Goal: Task Accomplishment & Management: Use online tool/utility

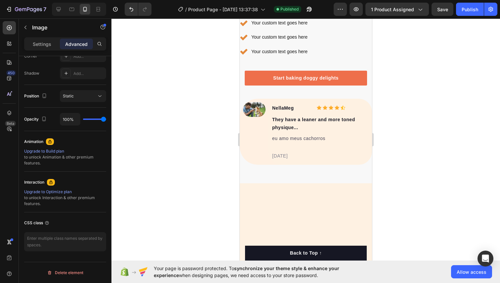
scroll to position [1219, 0]
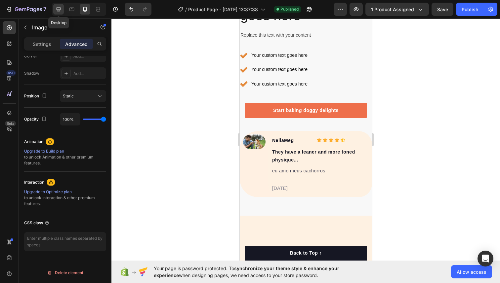
click at [60, 8] on icon at bounding box center [59, 9] width 4 height 4
type input "0"
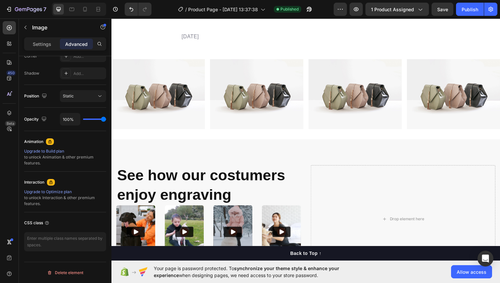
scroll to position [582, 0]
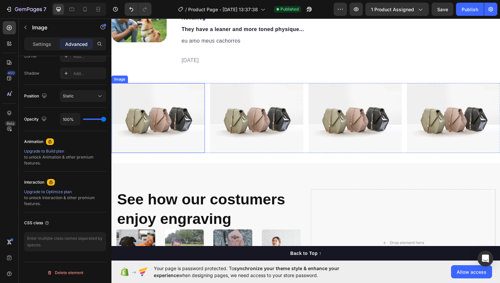
click at [199, 95] on img at bounding box center [158, 120] width 95 height 71
click at [213, 91] on img at bounding box center [259, 120] width 95 height 71
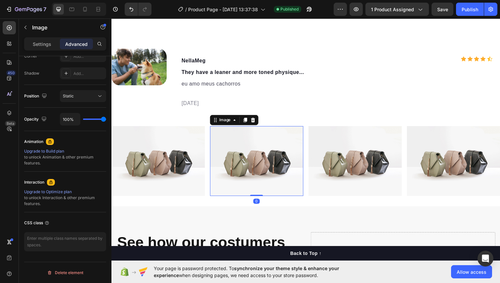
scroll to position [521, 0]
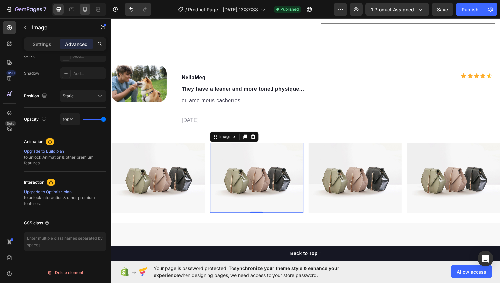
click at [83, 14] on div at bounding box center [85, 9] width 11 height 11
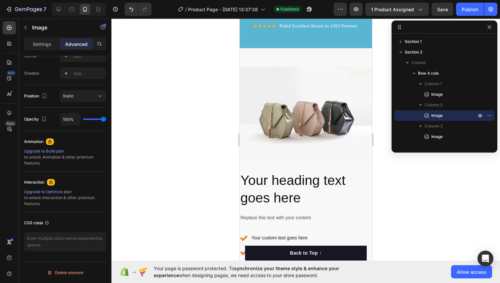
scroll to position [1362, 0]
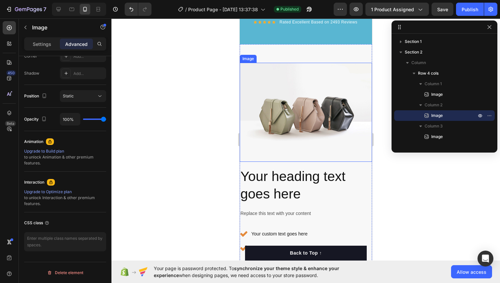
click at [270, 112] on img at bounding box center [305, 112] width 132 height 99
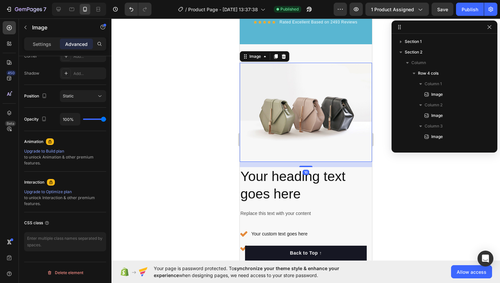
scroll to position [125, 0]
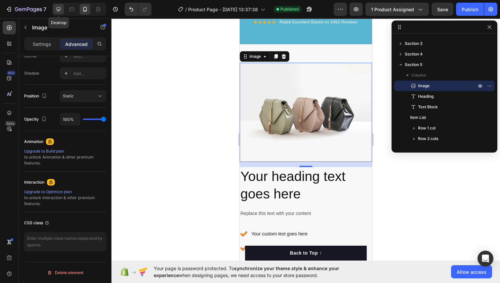
click at [60, 8] on icon at bounding box center [58, 9] width 7 height 7
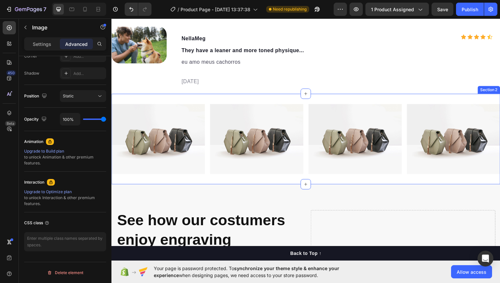
scroll to position [554, 0]
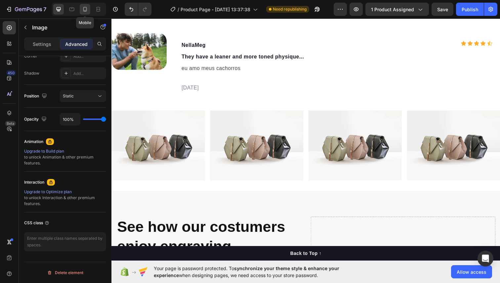
click at [83, 7] on icon at bounding box center [85, 9] width 7 height 7
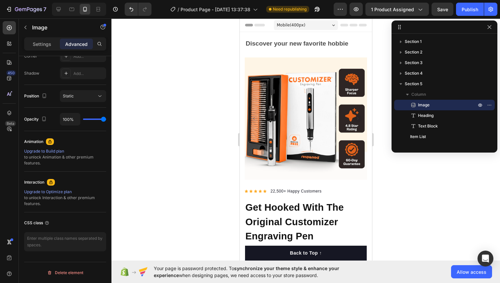
click at [470, 181] on div at bounding box center [305, 151] width 388 height 265
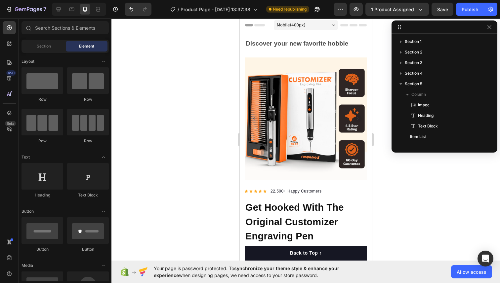
click at [489, 25] on icon "button" at bounding box center [488, 26] width 5 height 5
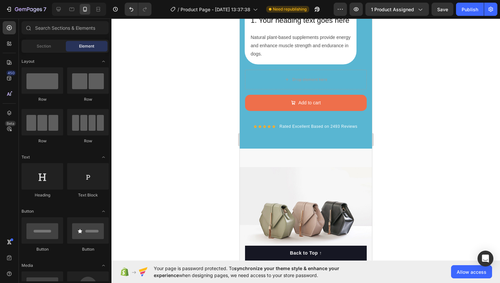
scroll to position [1286, 0]
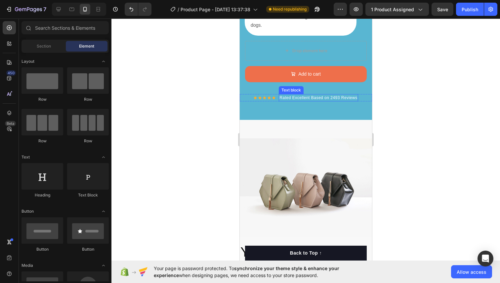
click at [281, 98] on p "Rated Excellent Based on 2493 Reviews" at bounding box center [318, 98] width 78 height 6
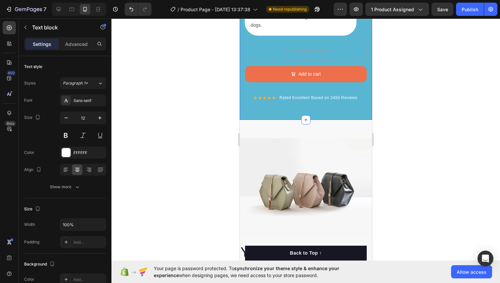
click at [282, 99] on p "Rated Excellent Based on 2493 Reviews" at bounding box center [318, 98] width 78 height 6
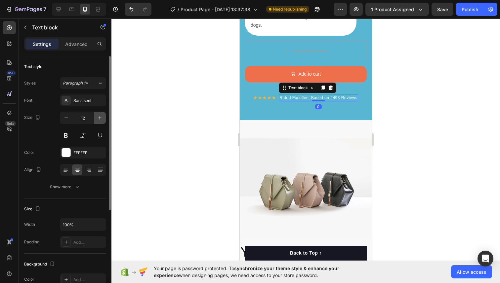
click at [98, 116] on icon "button" at bounding box center [99, 118] width 7 height 7
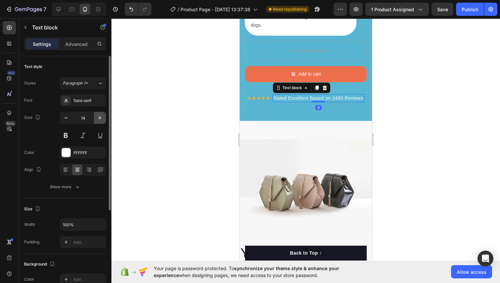
click at [98, 116] on icon "button" at bounding box center [99, 118] width 7 height 7
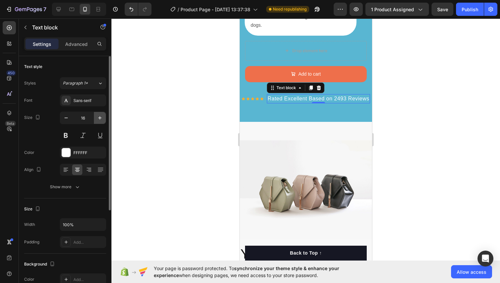
click at [98, 116] on icon "button" at bounding box center [99, 118] width 7 height 7
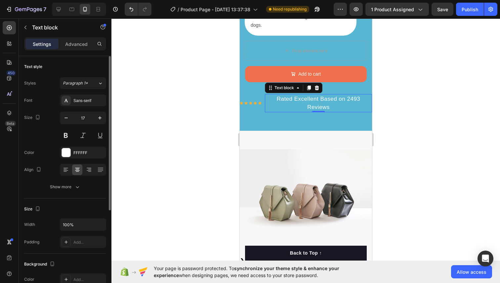
click at [67, 124] on div "17" at bounding box center [83, 127] width 46 height 30
click at [67, 122] on button "button" at bounding box center [66, 118] width 12 height 12
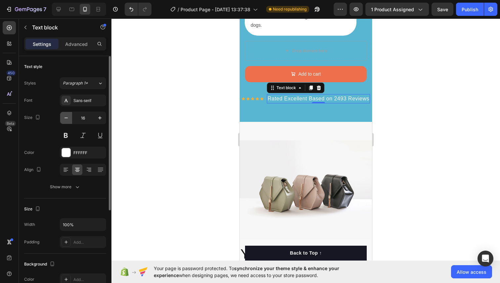
click at [67, 122] on button "button" at bounding box center [66, 118] width 12 height 12
type input "14"
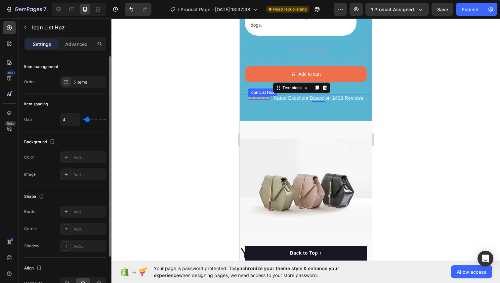
click at [260, 99] on div "Icon Icon Icon Icon Icon Icon List Hoz" at bounding box center [258, 97] width 22 height 3
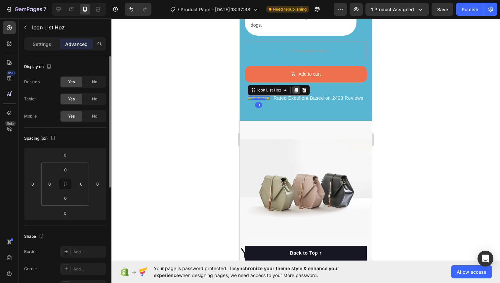
click at [295, 92] on icon at bounding box center [295, 90] width 5 height 5
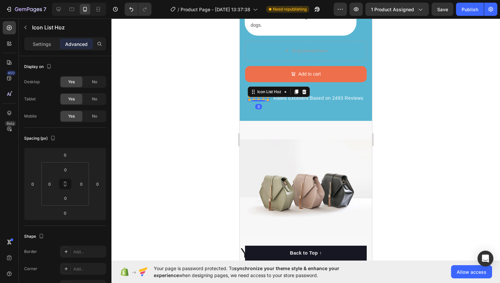
scroll to position [213, 0]
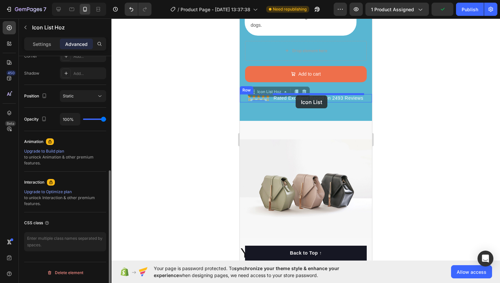
drag, startPoint x: 265, startPoint y: 100, endPoint x: 295, endPoint y: 95, distance: 30.7
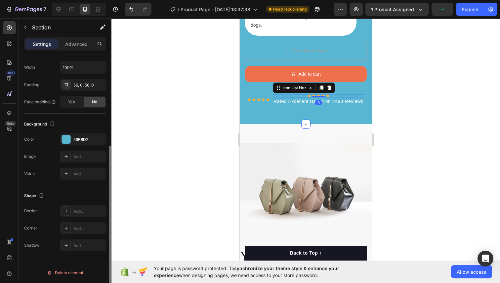
scroll to position [0, 0]
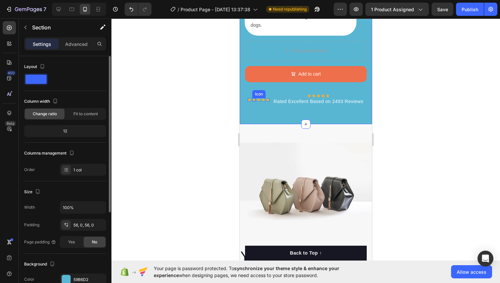
click at [254, 101] on div "Icon" at bounding box center [253, 99] width 3 height 3
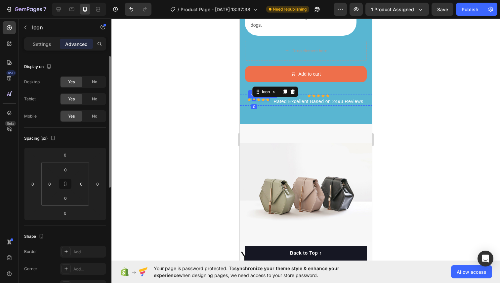
click at [261, 101] on div "Icon Icon 0 Icon Icon Icon Icon List Hoz" at bounding box center [258, 99] width 22 height 3
click at [304, 92] on icon at bounding box center [304, 92] width 4 height 5
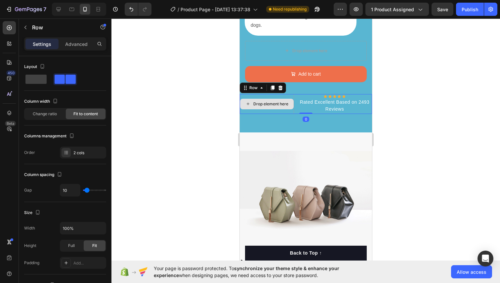
click at [287, 98] on div "Drop element here" at bounding box center [266, 104] width 54 height 20
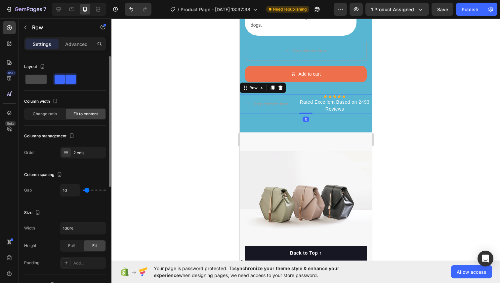
click at [26, 76] on span at bounding box center [35, 79] width 21 height 9
type input "0"
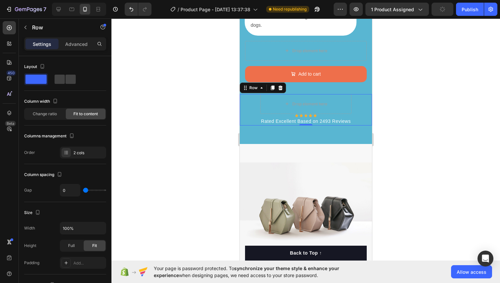
click at [402, 146] on div at bounding box center [305, 151] width 388 height 265
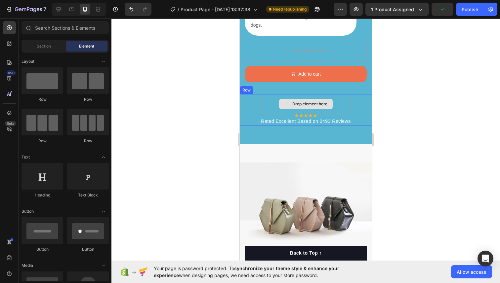
click at [303, 99] on div "Drop element here" at bounding box center [306, 104] width 54 height 11
click at [407, 110] on div at bounding box center [305, 151] width 388 height 265
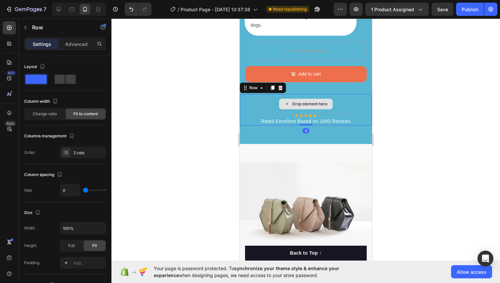
click at [275, 99] on div "Drop element here" at bounding box center [305, 104] width 91 height 20
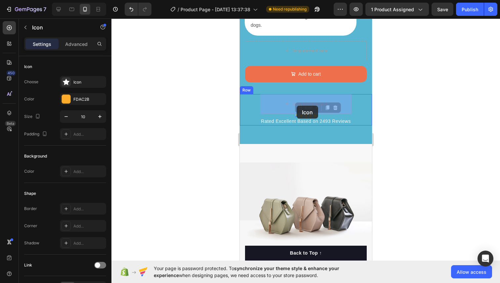
drag, startPoint x: 296, startPoint y: 115, endPoint x: 296, endPoint y: 105, distance: 10.3
click at [427, 106] on div at bounding box center [305, 151] width 388 height 265
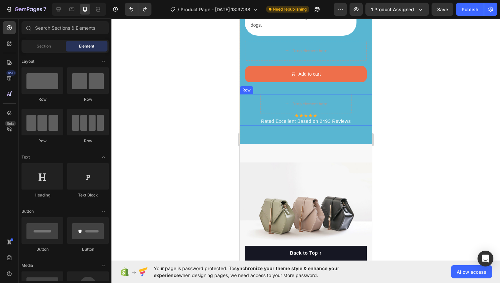
click at [385, 104] on div at bounding box center [305, 151] width 388 height 265
click at [388, 62] on div at bounding box center [305, 151] width 388 height 265
click at [315, 120] on p "Rated Excellent Based on 2493 Reviews" at bounding box center [305, 121] width 90 height 7
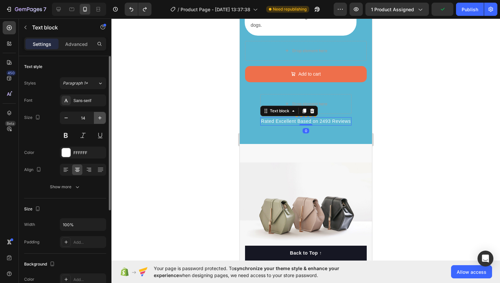
click at [95, 120] on button "button" at bounding box center [100, 118] width 12 height 12
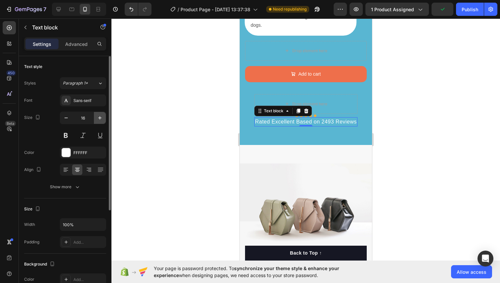
click at [95, 120] on button "button" at bounding box center [100, 118] width 12 height 12
click at [65, 118] on icon "button" at bounding box center [65, 118] width 3 height 1
type input "15"
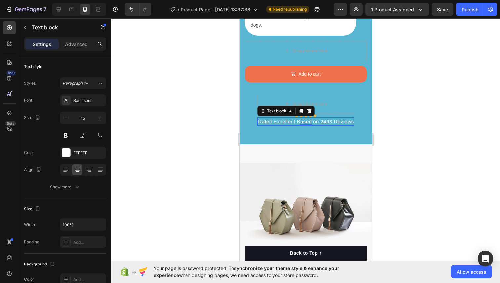
click at [414, 123] on div at bounding box center [305, 151] width 388 height 265
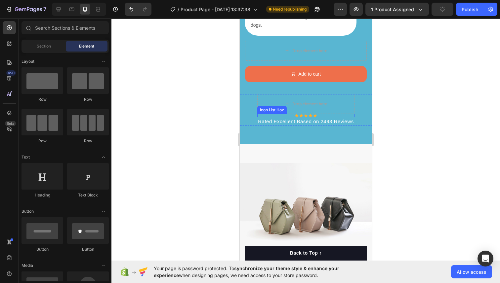
click at [290, 114] on div "Icon Icon Icon Icon Icon" at bounding box center [305, 115] width 97 height 3
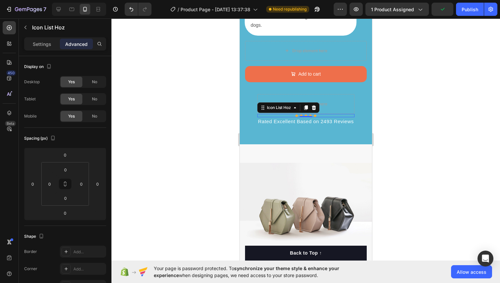
click at [229, 140] on div at bounding box center [305, 151] width 388 height 265
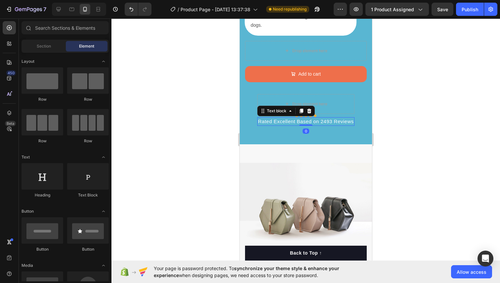
click at [277, 122] on p "Rated Excellent Based on 2493 Reviews" at bounding box center [305, 122] width 96 height 8
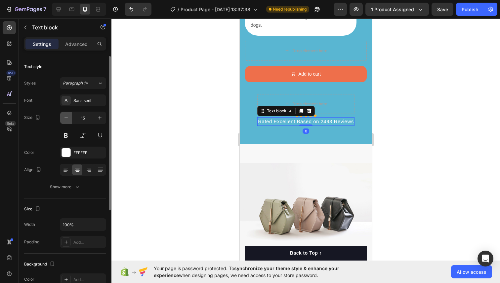
click at [69, 119] on icon "button" at bounding box center [66, 118] width 7 height 7
type input "13"
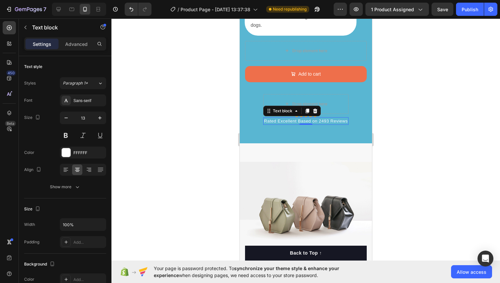
click at [403, 103] on div at bounding box center [305, 151] width 388 height 265
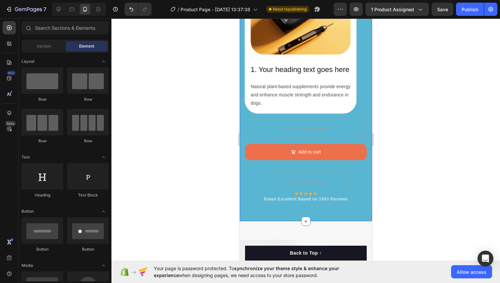
scroll to position [1263, 0]
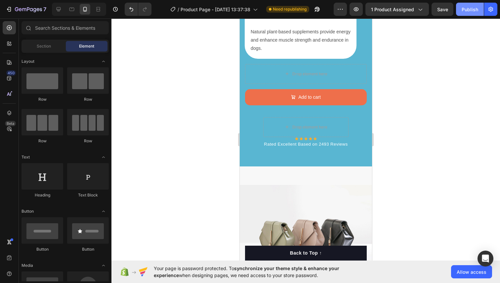
click at [464, 7] on div "Publish" at bounding box center [469, 9] width 17 height 7
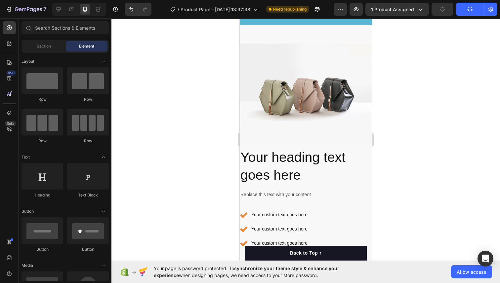
scroll to position [1413, 0]
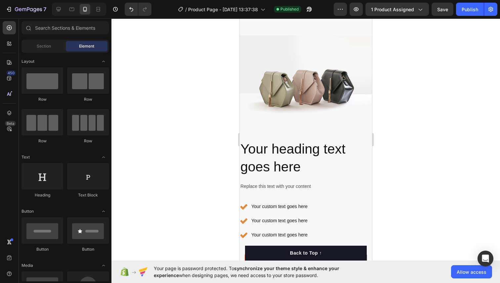
click at [286, 81] on img at bounding box center [305, 84] width 132 height 99
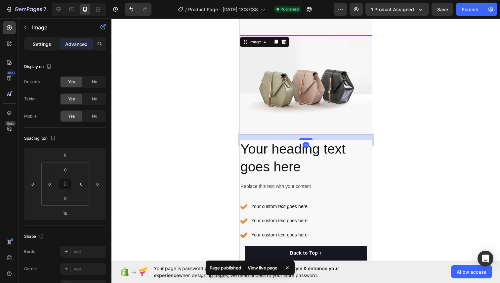
click at [46, 46] on p "Settings" at bounding box center [42, 44] width 19 height 7
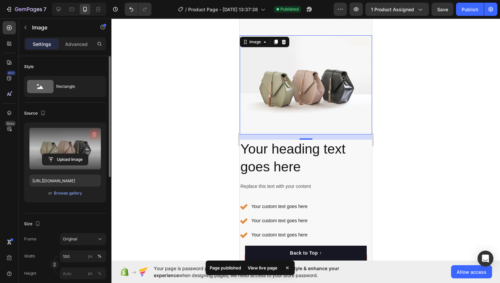
click at [95, 134] on icon "button" at bounding box center [94, 134] width 7 height 7
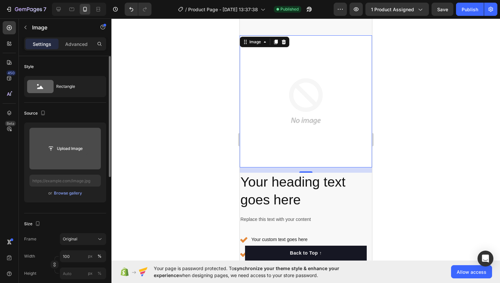
click at [66, 145] on input "file" at bounding box center [65, 148] width 46 height 11
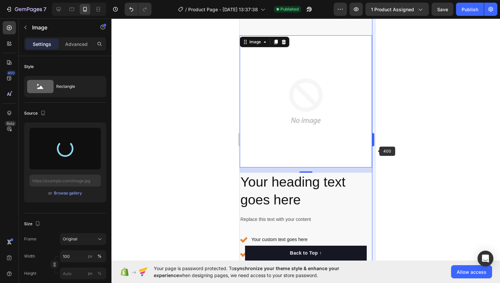
type input "[URL][DOMAIN_NAME]"
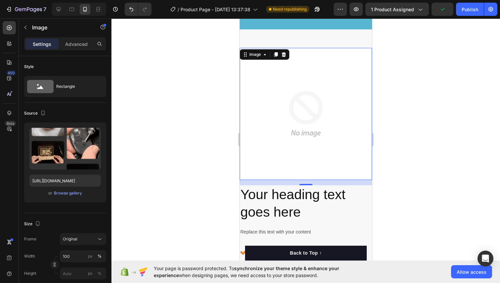
scroll to position [1298, 0]
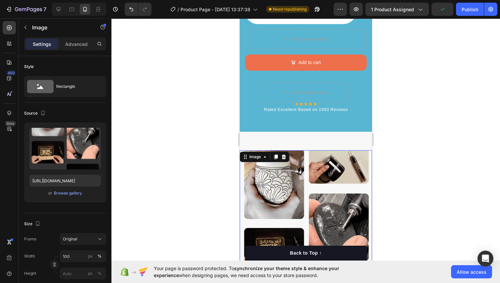
click at [378, 138] on div at bounding box center [305, 151] width 388 height 265
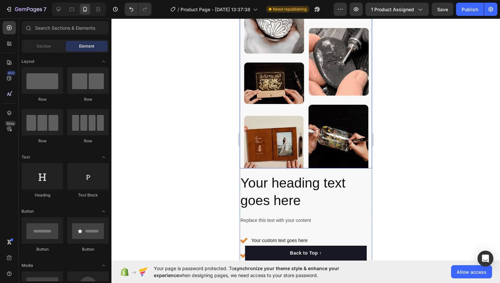
scroll to position [1539, 0]
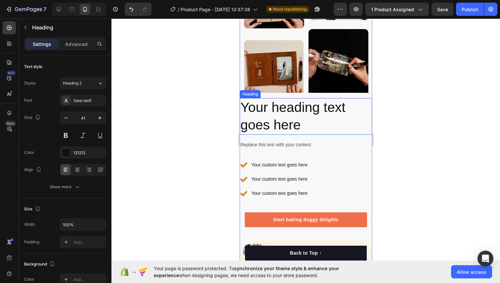
click at [263, 118] on h2 "Your heading text goes here" at bounding box center [305, 116] width 132 height 37
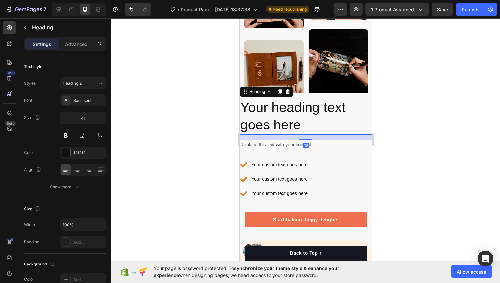
click at [263, 118] on h2 "Your heading text goes here" at bounding box center [305, 116] width 132 height 37
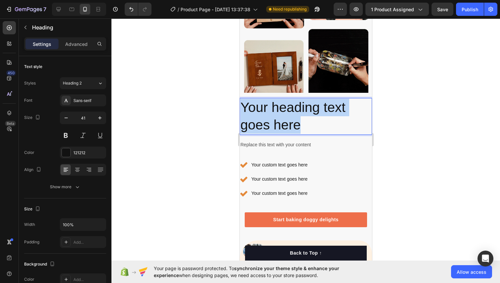
click at [263, 118] on p "Your heading text goes here" at bounding box center [305, 116] width 131 height 35
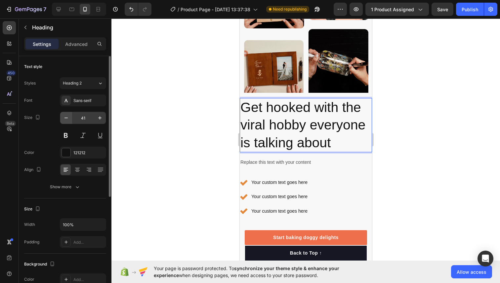
click at [66, 121] on button "button" at bounding box center [66, 118] width 12 height 12
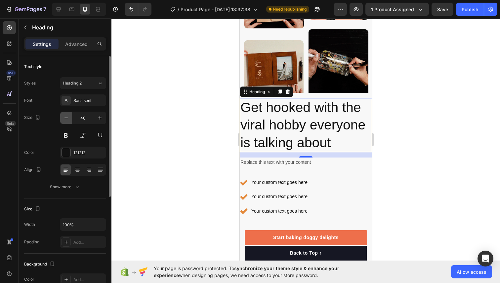
click at [66, 121] on icon "button" at bounding box center [66, 118] width 7 height 7
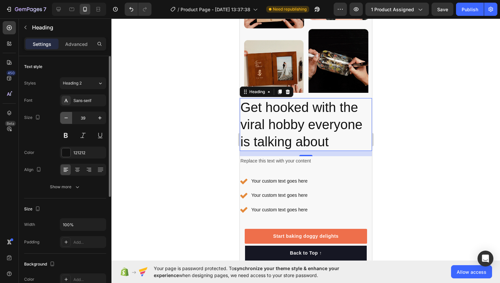
click at [66, 121] on icon "button" at bounding box center [66, 118] width 7 height 7
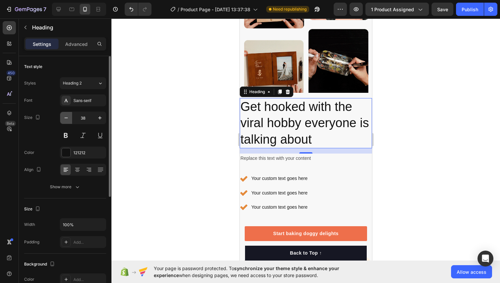
click at [66, 121] on icon "button" at bounding box center [66, 118] width 7 height 7
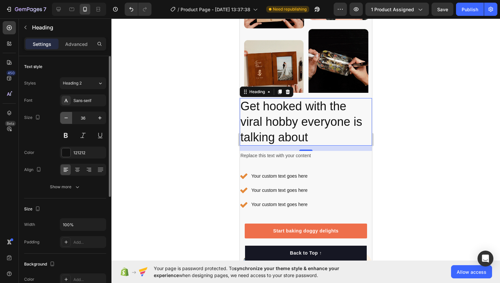
click at [66, 121] on icon "button" at bounding box center [66, 118] width 7 height 7
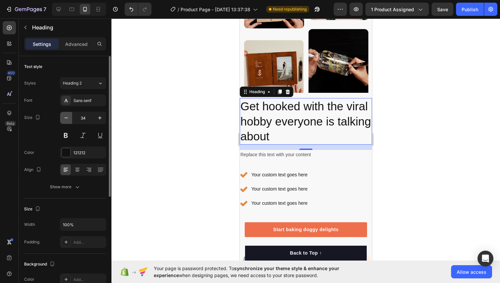
click at [66, 121] on icon "button" at bounding box center [66, 118] width 7 height 7
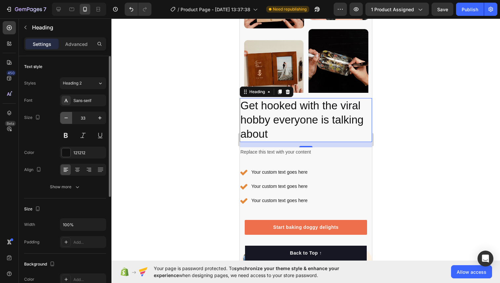
click at [66, 121] on icon "button" at bounding box center [66, 118] width 7 height 7
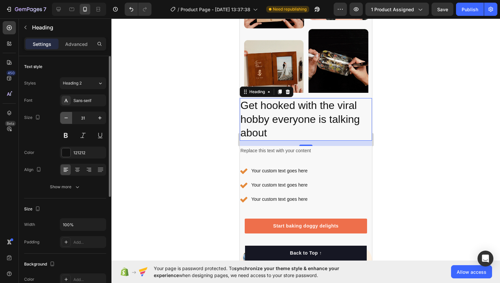
click at [66, 121] on icon "button" at bounding box center [66, 118] width 7 height 7
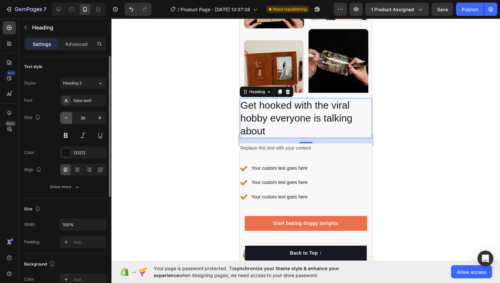
click at [66, 121] on icon "button" at bounding box center [66, 118] width 7 height 7
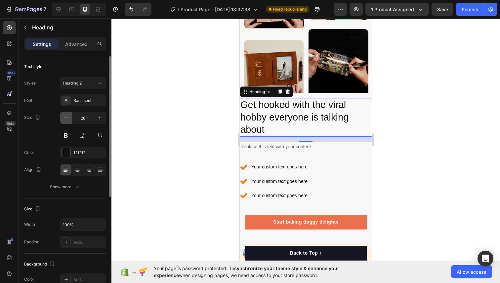
click at [66, 121] on icon "button" at bounding box center [66, 118] width 7 height 7
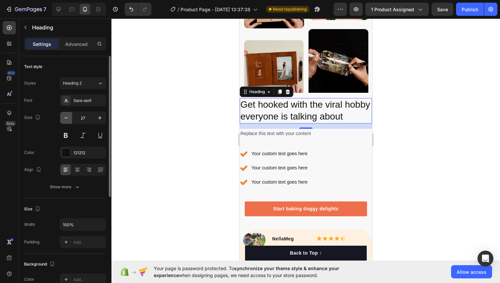
click at [66, 121] on icon "button" at bounding box center [66, 118] width 7 height 7
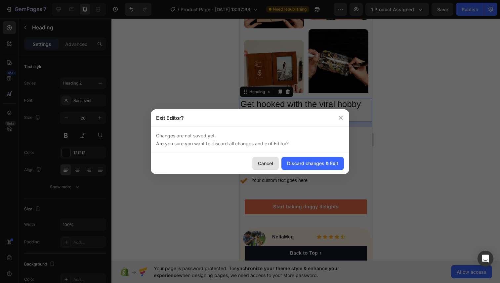
drag, startPoint x: 275, startPoint y: 166, endPoint x: 35, endPoint y: 147, distance: 240.3
click at [275, 166] on button "Cancel" at bounding box center [265, 163] width 26 height 13
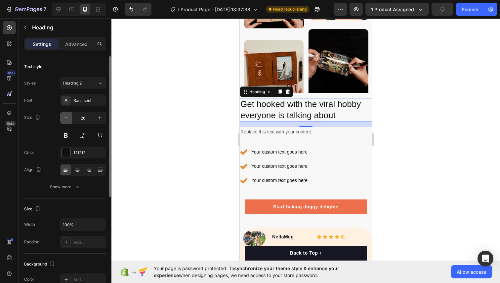
click at [63, 116] on icon "button" at bounding box center [66, 118] width 7 height 7
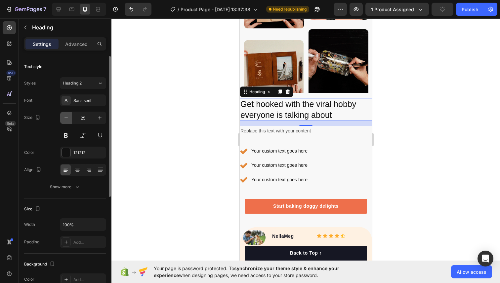
click at [63, 116] on icon "button" at bounding box center [66, 118] width 7 height 7
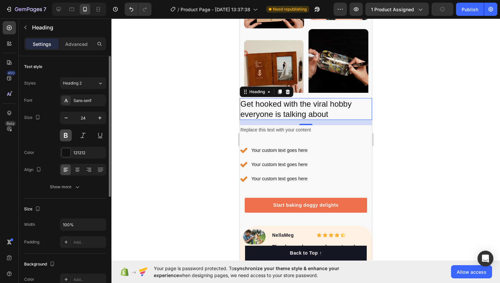
click at [66, 136] on button at bounding box center [66, 136] width 12 height 12
click at [67, 121] on icon "button" at bounding box center [66, 118] width 7 height 7
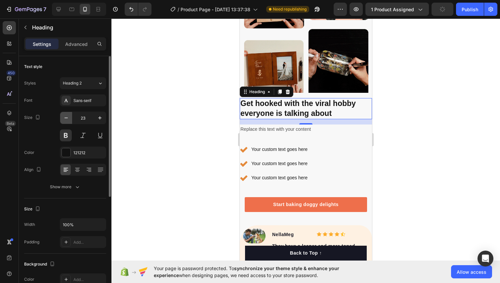
click at [67, 121] on icon "button" at bounding box center [66, 118] width 7 height 7
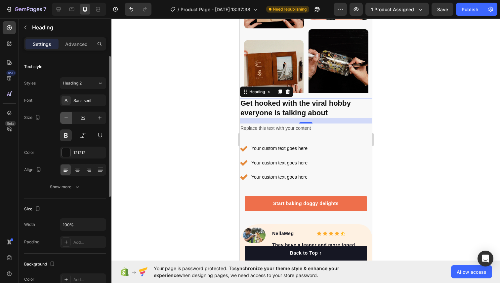
click at [67, 121] on icon "button" at bounding box center [66, 118] width 7 height 7
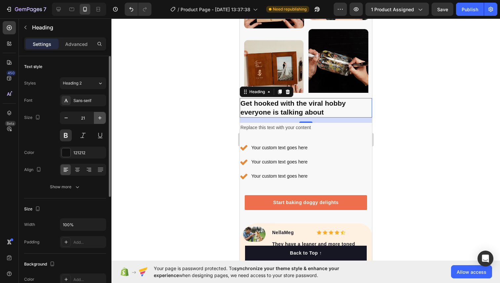
click at [99, 117] on icon "button" at bounding box center [99, 118] width 7 height 7
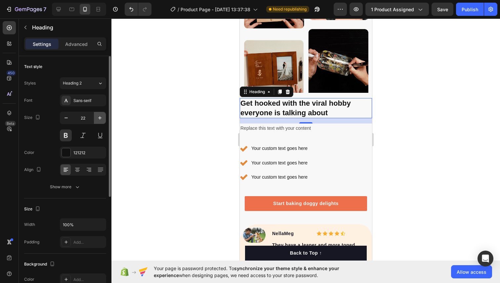
click at [99, 117] on icon "button" at bounding box center [99, 118] width 7 height 7
type input "23"
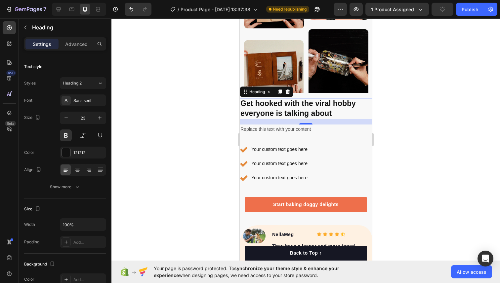
click at [180, 132] on div at bounding box center [305, 151] width 388 height 265
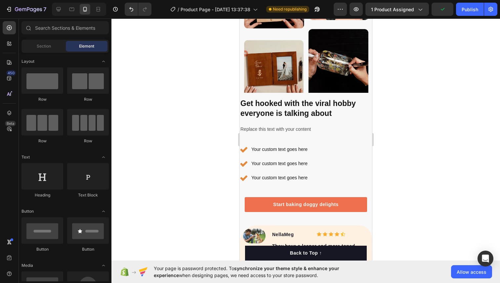
click at [284, 130] on div "Replace this text with your content" at bounding box center [305, 130] width 132 height 10
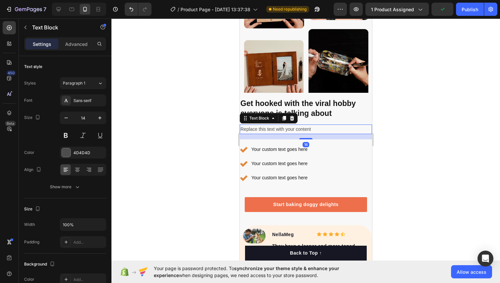
click at [284, 130] on div "Replace this text with your content" at bounding box center [305, 130] width 132 height 10
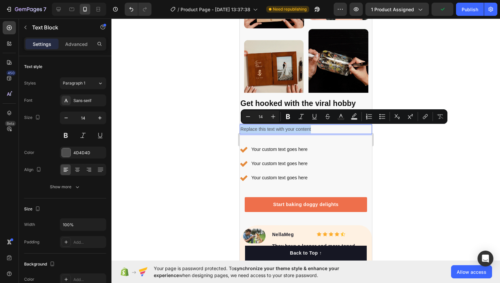
click at [284, 130] on p "Replace this text with your content" at bounding box center [305, 129] width 131 height 8
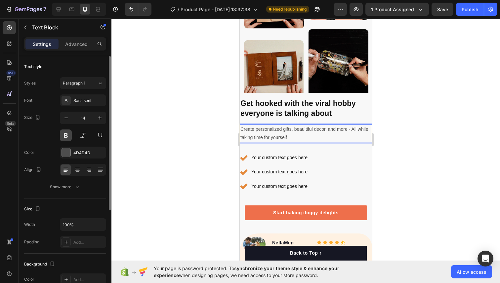
click at [63, 132] on button at bounding box center [66, 136] width 12 height 12
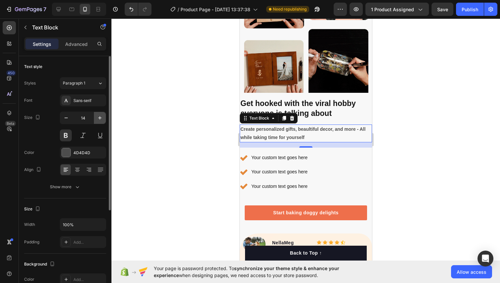
click at [98, 117] on icon "button" at bounding box center [99, 118] width 7 height 7
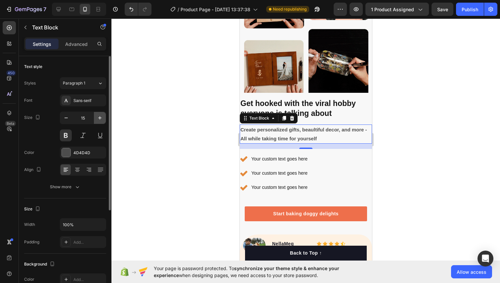
click at [97, 117] on icon "button" at bounding box center [99, 118] width 7 height 7
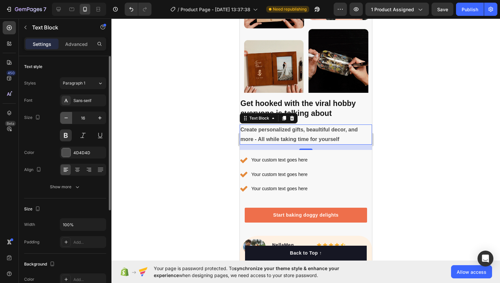
click at [69, 118] on icon "button" at bounding box center [66, 118] width 7 height 7
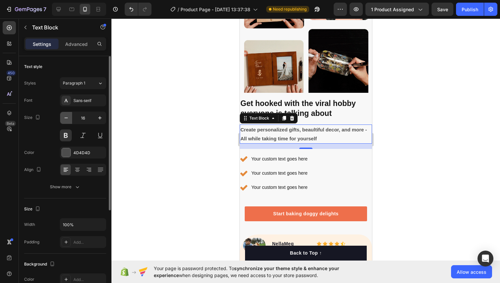
type input "15"
click at [177, 117] on div at bounding box center [305, 151] width 388 height 265
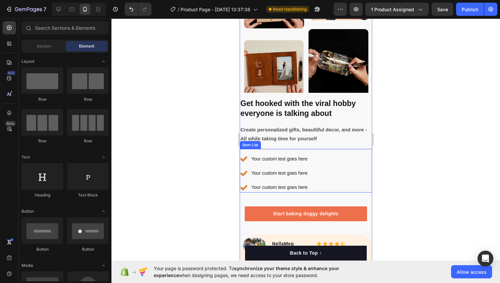
click at [265, 159] on div "Your custom text goes here" at bounding box center [279, 159] width 58 height 10
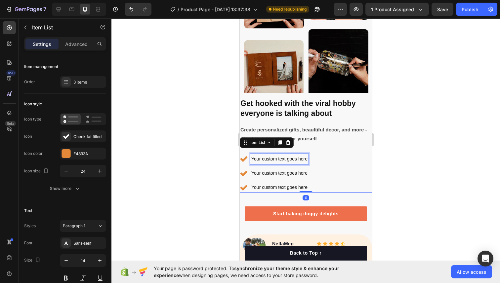
click at [265, 159] on div "Your custom text goes here" at bounding box center [279, 159] width 58 height 10
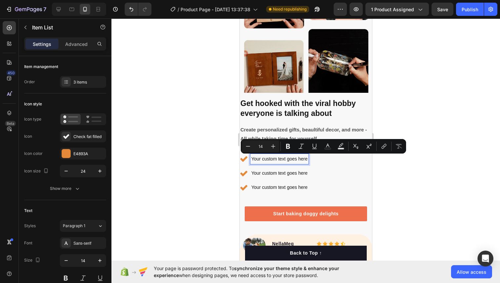
click at [265, 159] on p "Your custom text goes here" at bounding box center [279, 159] width 56 height 8
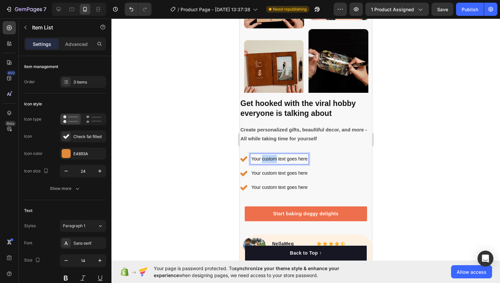
click at [265, 159] on p "Your custom text goes here" at bounding box center [279, 159] width 56 height 8
click at [263, 173] on p "Your custom text goes here" at bounding box center [287, 173] width 73 height 8
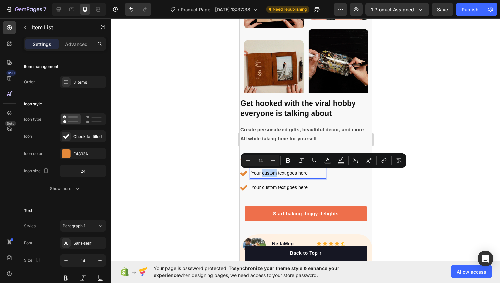
click at [263, 173] on p "Your custom text goes here" at bounding box center [287, 173] width 73 height 8
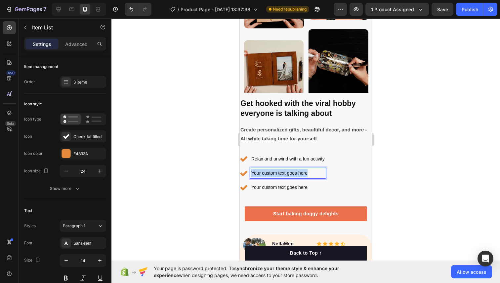
click at [263, 173] on p "Your custom text goes here" at bounding box center [287, 173] width 73 height 8
click at [265, 186] on p "Your custom text goes here" at bounding box center [287, 187] width 73 height 8
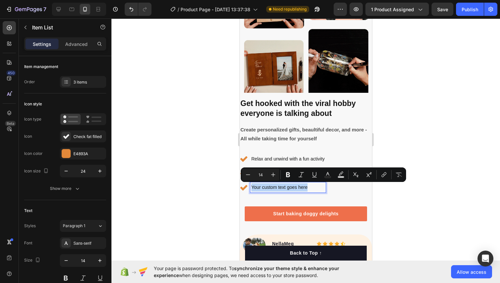
click at [265, 186] on p "Your custom text goes here" at bounding box center [287, 187] width 73 height 8
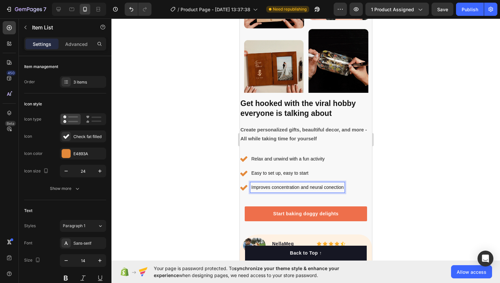
click at [253, 185] on p "Improves concentration and neural conection" at bounding box center [297, 187] width 92 height 8
click at [393, 178] on div at bounding box center [305, 151] width 388 height 265
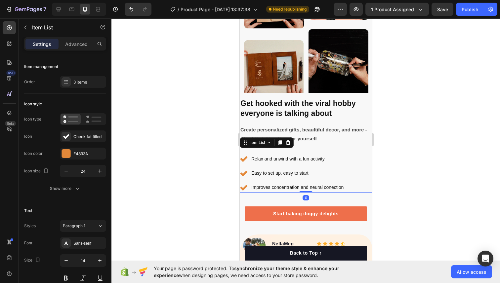
click at [253, 184] on p "Improves concentration and neural conection" at bounding box center [297, 187] width 92 height 8
click at [278, 142] on icon at bounding box center [280, 142] width 4 height 5
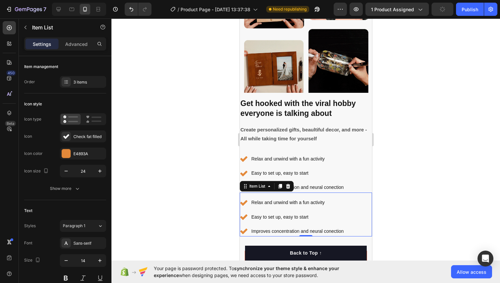
click at [435, 173] on div at bounding box center [305, 151] width 388 height 265
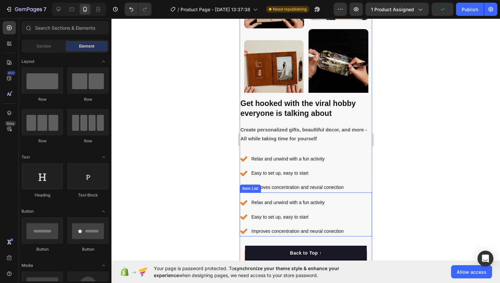
click at [318, 228] on p "Improves concentration and neural conection" at bounding box center [297, 231] width 92 height 8
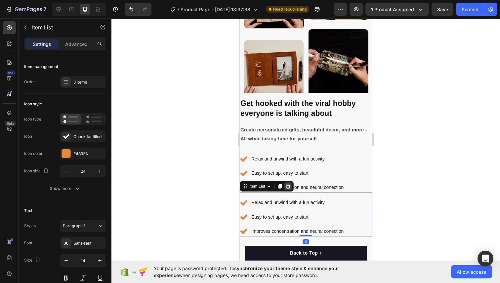
click at [288, 190] on div at bounding box center [288, 186] width 8 height 8
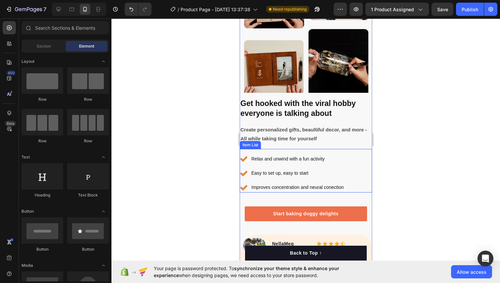
click at [258, 186] on p "Improves concentration and neural conection" at bounding box center [297, 187] width 92 height 8
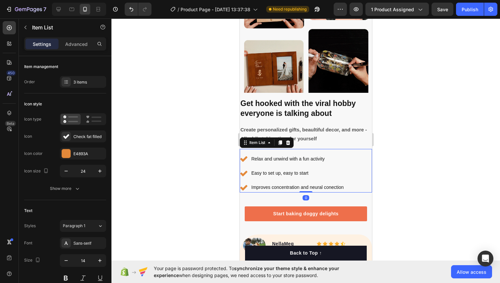
click at [258, 153] on div "Relax and unwind with a fun activity Easy to set up, easy to start Improves con…" at bounding box center [305, 171] width 132 height 44
click at [260, 143] on div "Item List" at bounding box center [256, 143] width 19 height 6
click at [266, 144] on icon at bounding box center [268, 142] width 5 height 5
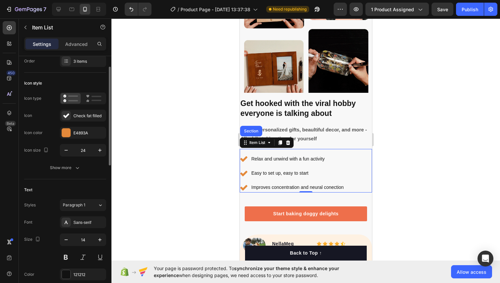
scroll to position [20, 0]
click at [77, 62] on div "3 items" at bounding box center [88, 62] width 31 height 6
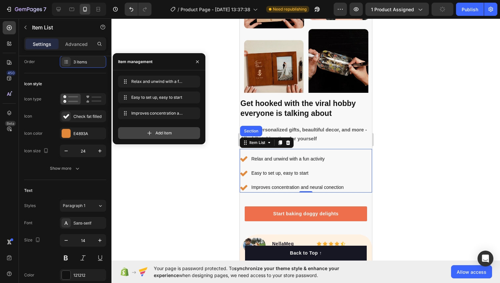
click at [151, 129] on div "Add item" at bounding box center [159, 133] width 82 height 12
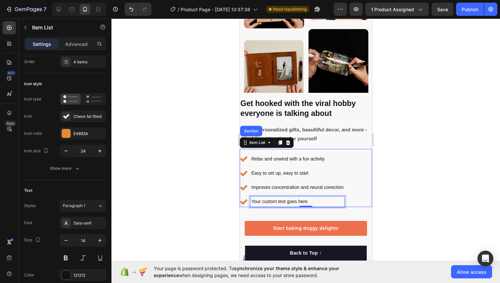
click at [274, 200] on div "Your custom text goes here" at bounding box center [297, 202] width 94 height 10
click at [274, 200] on p "Your custom text goes here" at bounding box center [297, 202] width 92 height 8
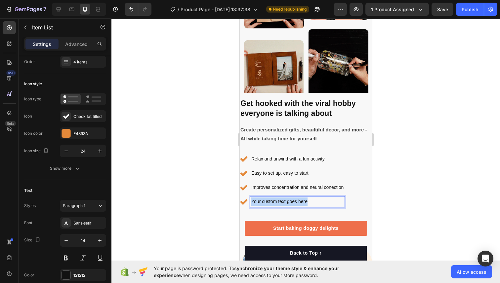
click at [274, 200] on p "Your custom text goes here" at bounding box center [297, 202] width 92 height 8
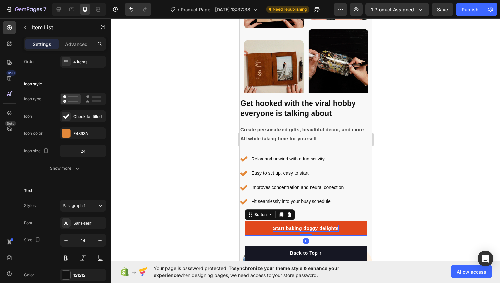
click at [297, 227] on div "Start baking doggy delights" at bounding box center [305, 228] width 65 height 7
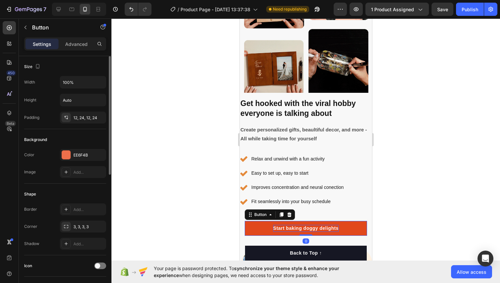
click at [297, 227] on div "Start baking doggy delights" at bounding box center [305, 228] width 65 height 7
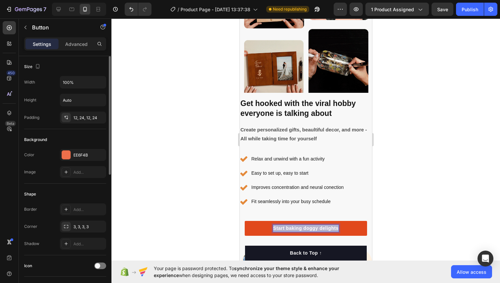
click at [297, 227] on p "Start baking doggy delights" at bounding box center [305, 228] width 65 height 7
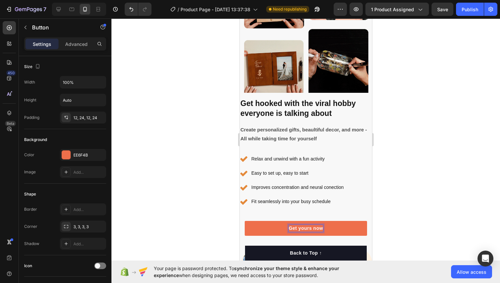
click at [490, 213] on div at bounding box center [305, 151] width 388 height 265
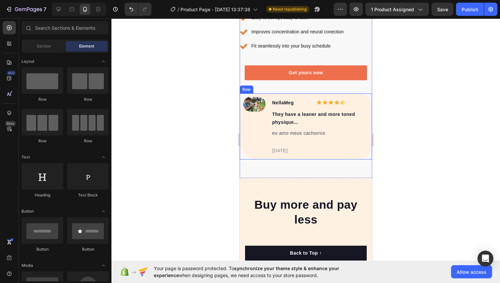
scroll to position [1648, 0]
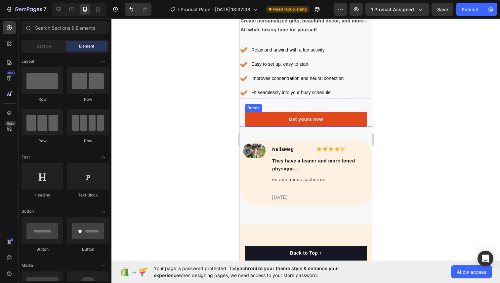
click at [254, 116] on link "Get yours now" at bounding box center [305, 119] width 122 height 15
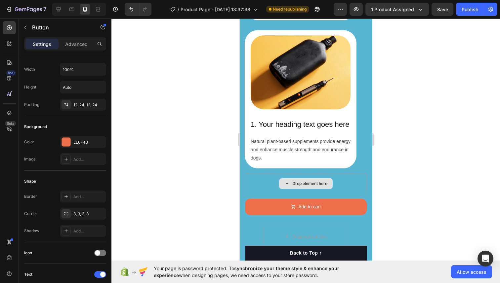
scroll to position [1202, 0]
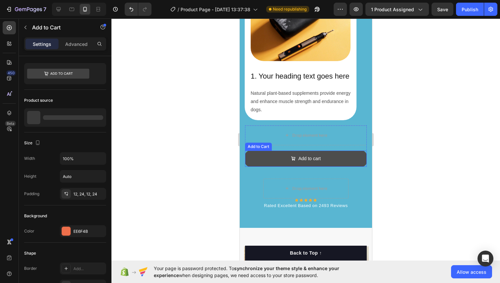
click at [254, 159] on button "Add to cart" at bounding box center [306, 159] width 122 height 16
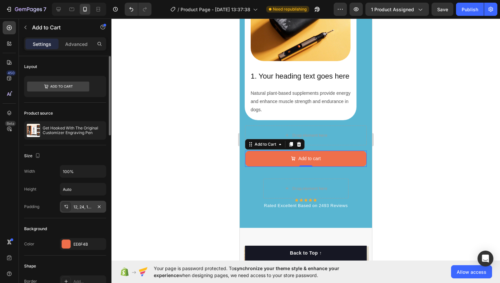
click at [76, 207] on div "12, 24, 12, 24" at bounding box center [82, 207] width 19 height 6
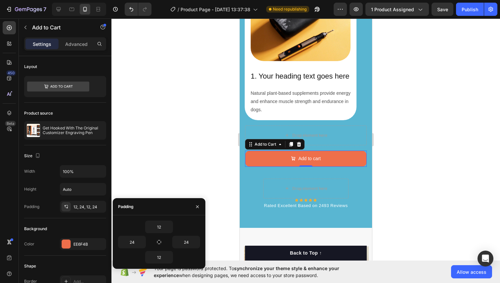
click at [212, 175] on div at bounding box center [305, 151] width 388 height 265
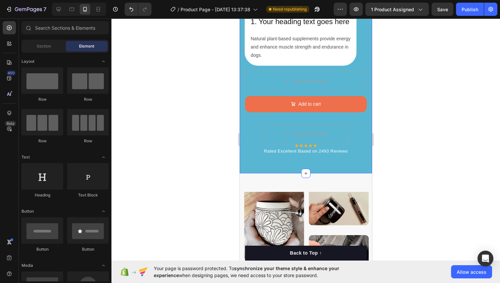
scroll to position [1287, 0]
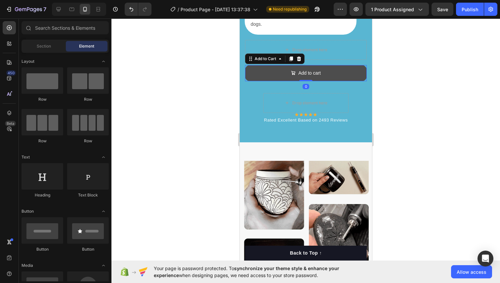
click at [273, 76] on button "Add to cart" at bounding box center [306, 73] width 122 height 16
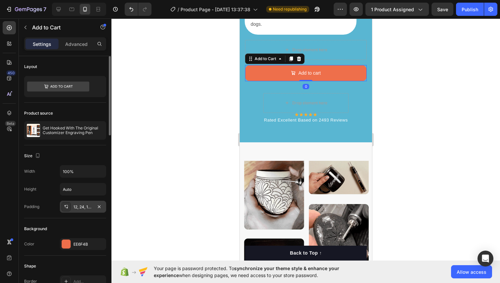
click at [83, 205] on div "12, 24, 12, 24" at bounding box center [82, 207] width 19 height 6
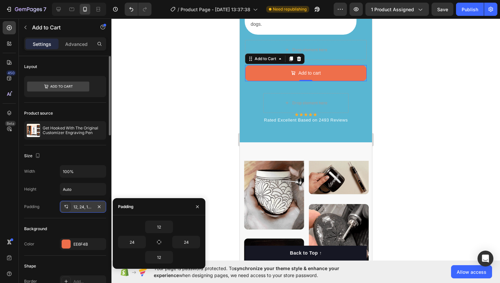
click at [83, 205] on div "12, 24, 12, 24" at bounding box center [82, 207] width 19 height 6
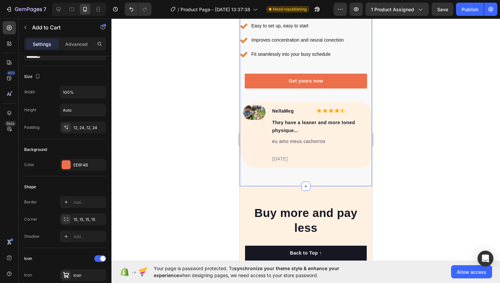
scroll to position [1674, 0]
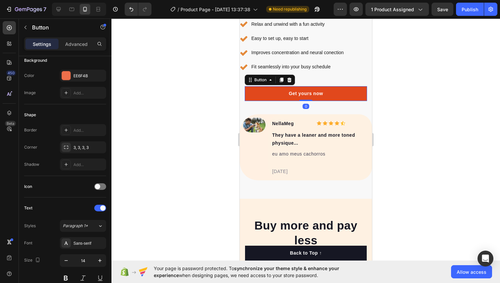
click at [265, 92] on link "Get yours now" at bounding box center [305, 93] width 122 height 15
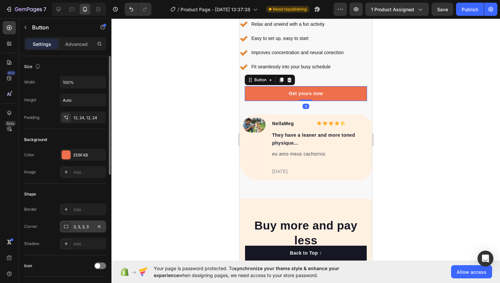
click at [83, 226] on div "3, 3, 3, 3" at bounding box center [82, 227] width 19 height 6
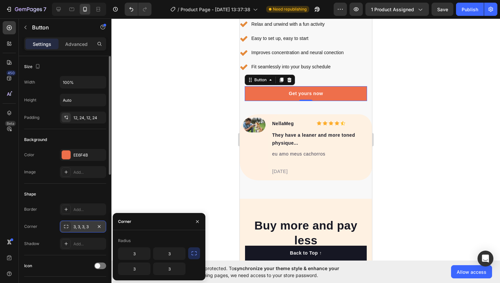
click at [81, 226] on div "3, 3, 3, 3" at bounding box center [82, 227] width 19 height 6
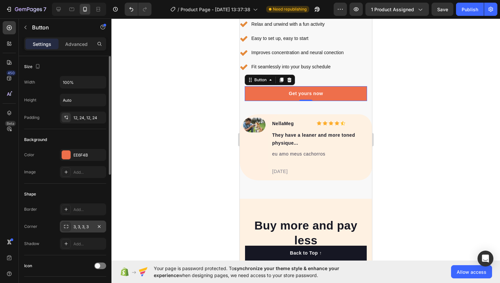
click at [81, 226] on div "3, 3, 3, 3" at bounding box center [82, 227] width 19 height 6
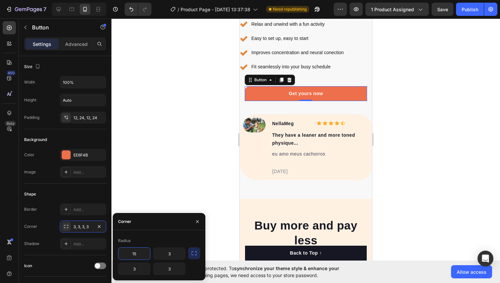
type input "15"
click at [148, 242] on div "Radius" at bounding box center [159, 241] width 82 height 11
click at [167, 253] on input "3" at bounding box center [169, 254] width 32 height 12
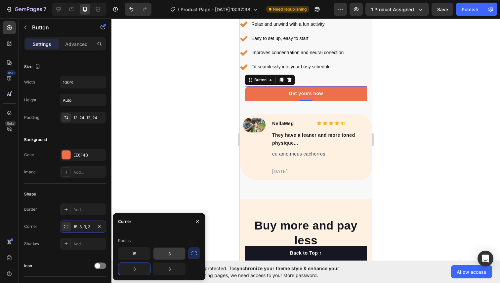
type input "5"
type input "15"
click at [172, 251] on input "3" at bounding box center [169, 254] width 32 height 12
type input "15"
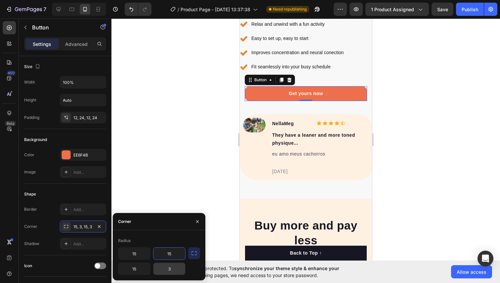
click at [172, 269] on input "3" at bounding box center [169, 269] width 32 height 12
type input "15"
click at [165, 191] on div at bounding box center [305, 151] width 388 height 265
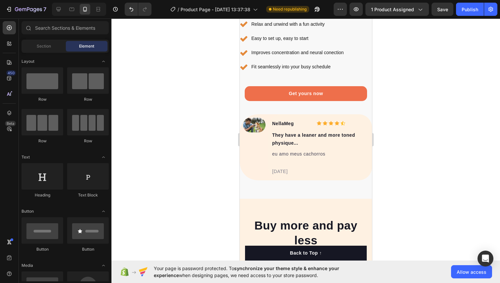
click at [207, 160] on div at bounding box center [305, 151] width 388 height 265
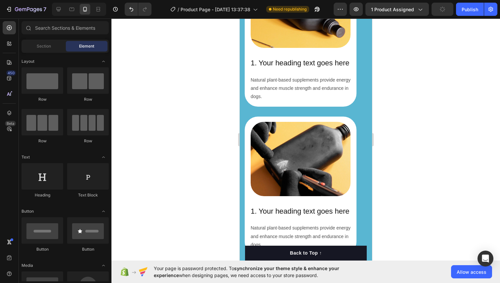
scroll to position [908, 0]
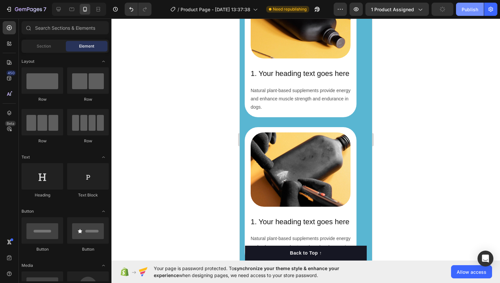
click at [463, 12] on div "Publish" at bounding box center [469, 9] width 17 height 7
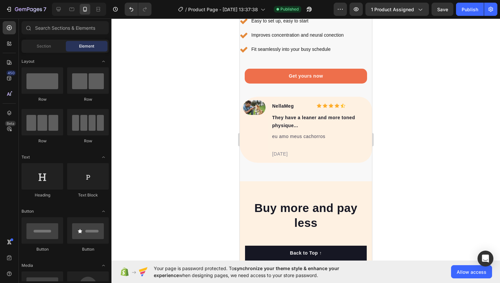
scroll to position [1707, 0]
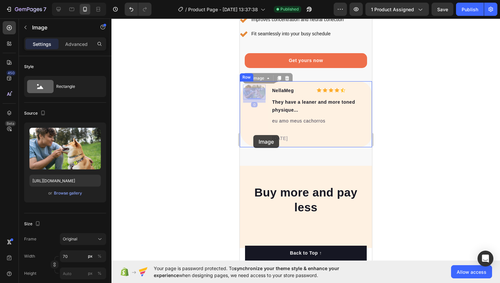
drag, startPoint x: 251, startPoint y: 96, endPoint x: 253, endPoint y: 133, distance: 36.1
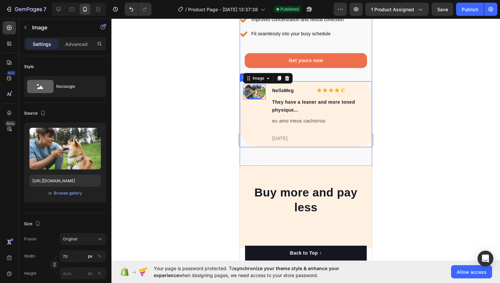
click at [257, 116] on div "Image 0" at bounding box center [250, 114] width 23 height 66
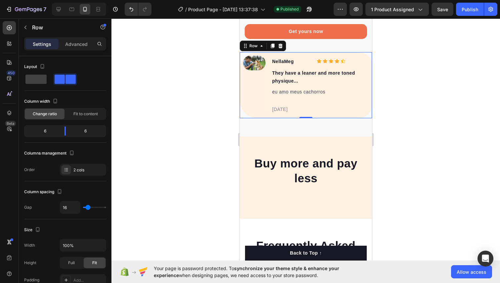
scroll to position [1737, 0]
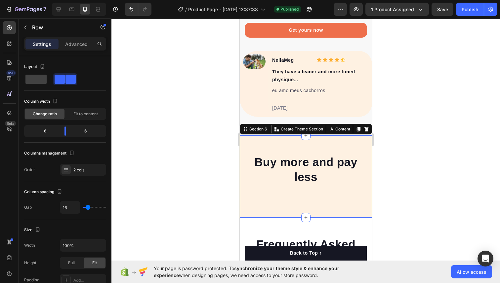
click at [261, 148] on div "Buy more and pay less Heading Row Section 6 You can create reusable sections Cr…" at bounding box center [305, 176] width 132 height 82
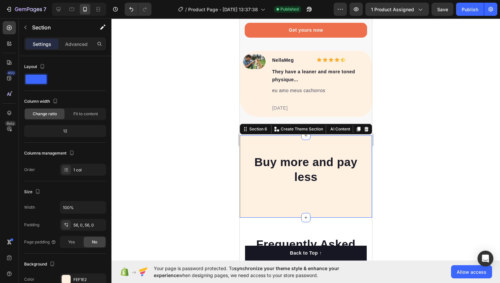
click at [313, 164] on p "Buy more and pay less" at bounding box center [305, 170] width 121 height 30
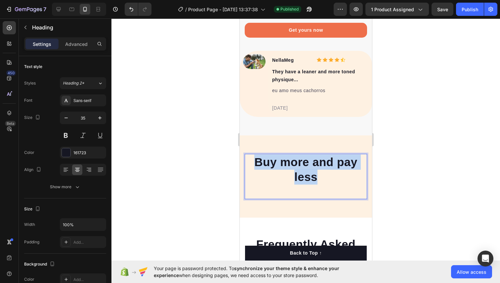
click at [313, 164] on p "Buy more and pay less" at bounding box center [305, 170] width 121 height 30
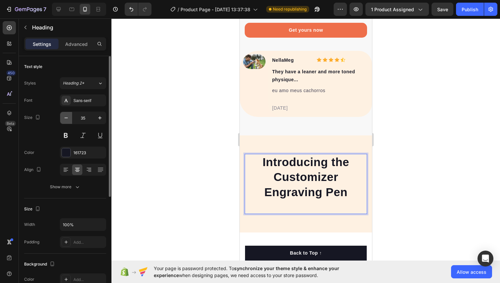
click at [66, 117] on icon "button" at bounding box center [66, 118] width 7 height 7
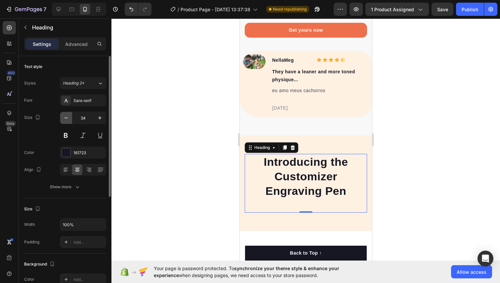
click at [66, 117] on icon "button" at bounding box center [66, 118] width 7 height 7
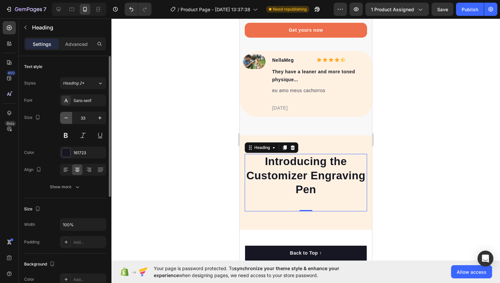
click at [66, 117] on icon "button" at bounding box center [66, 118] width 7 height 7
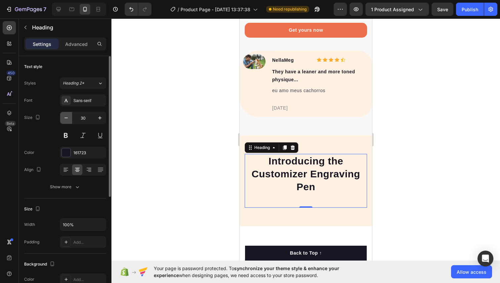
click at [66, 117] on icon "button" at bounding box center [66, 118] width 7 height 7
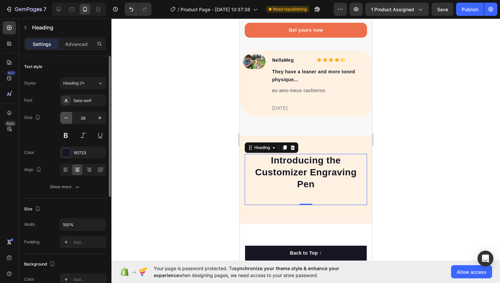
click at [66, 117] on icon "button" at bounding box center [66, 118] width 7 height 7
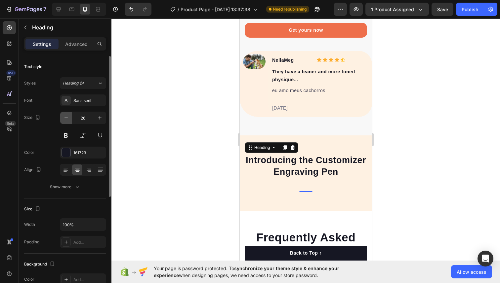
click at [66, 117] on icon "button" at bounding box center [66, 118] width 7 height 7
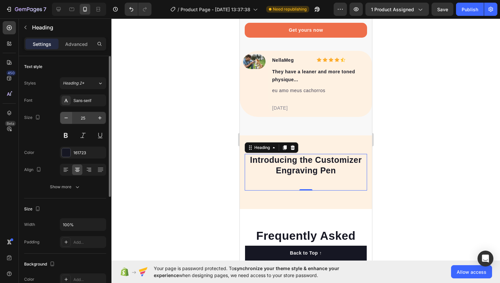
click at [67, 117] on icon "button" at bounding box center [66, 118] width 7 height 7
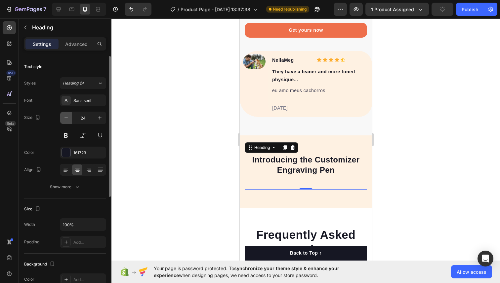
click at [67, 117] on icon "button" at bounding box center [66, 118] width 7 height 7
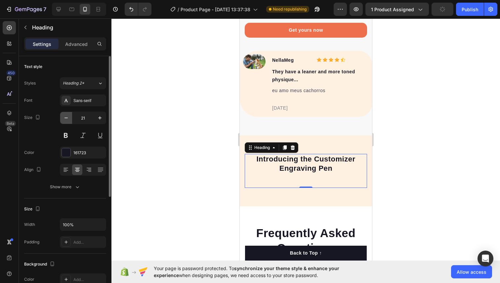
click at [67, 117] on icon "button" at bounding box center [66, 118] width 7 height 7
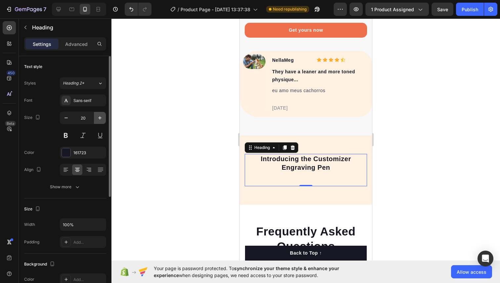
click at [99, 122] on button "button" at bounding box center [100, 118] width 12 height 12
type input "21"
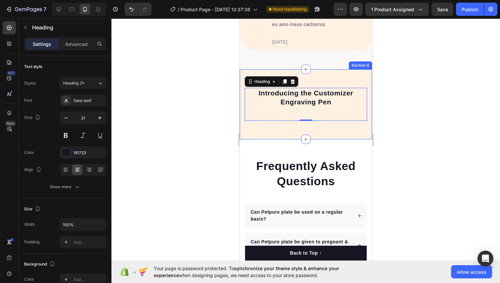
scroll to position [1807, 0]
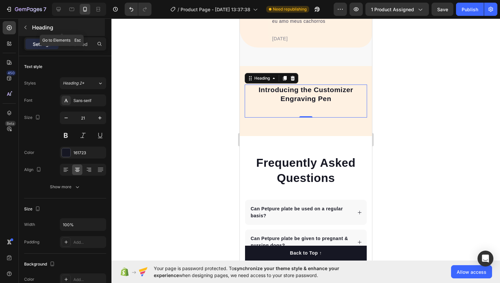
click at [19, 26] on div "Heading" at bounding box center [62, 27] width 86 height 17
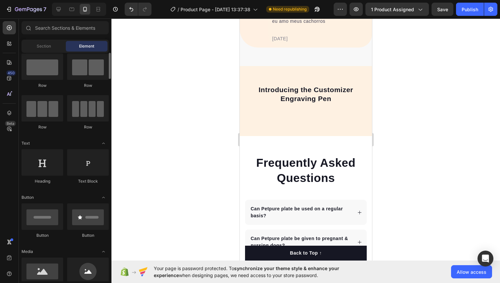
scroll to position [0, 0]
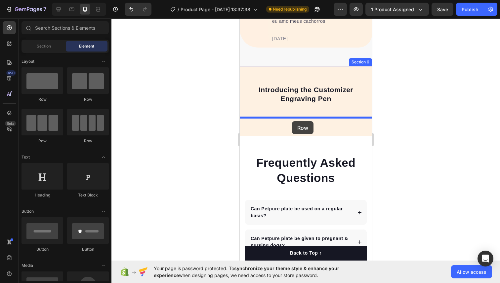
drag, startPoint x: 311, startPoint y: 106, endPoint x: 291, endPoint y: 121, distance: 24.7
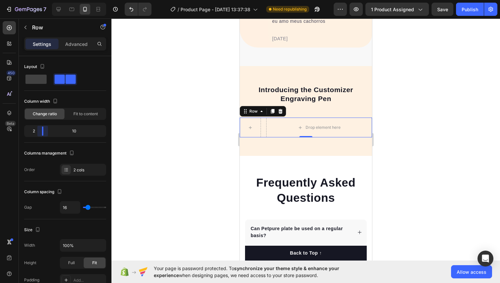
drag, startPoint x: 63, startPoint y: 129, endPoint x: 35, endPoint y: 129, distance: 28.7
click at [35, 0] on body "7 / Product Page - [DATE] 13:37:38 Need republishing Preview 1 product assigned…" at bounding box center [250, 0] width 500 height 0
click at [272, 111] on icon at bounding box center [272, 111] width 4 height 5
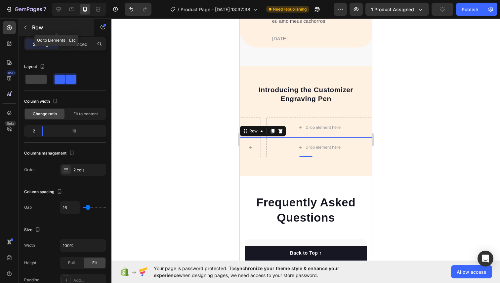
click at [26, 27] on icon "button" at bounding box center [25, 27] width 5 height 5
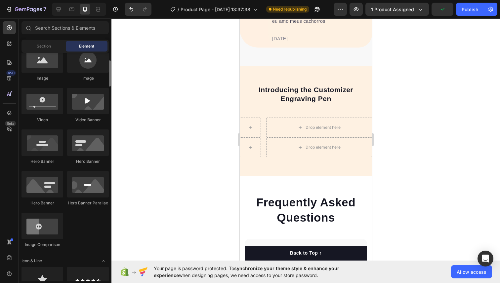
scroll to position [289, 0]
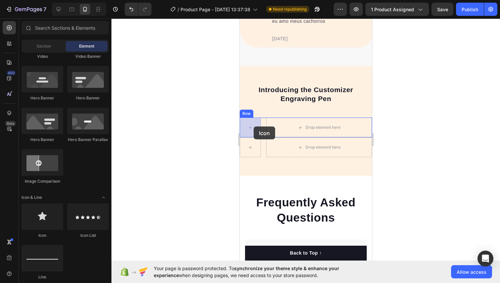
drag, startPoint x: 282, startPoint y: 239, endPoint x: 253, endPoint y: 127, distance: 115.6
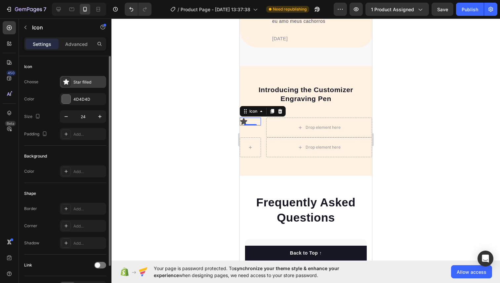
click at [65, 84] on icon at bounding box center [66, 82] width 6 height 6
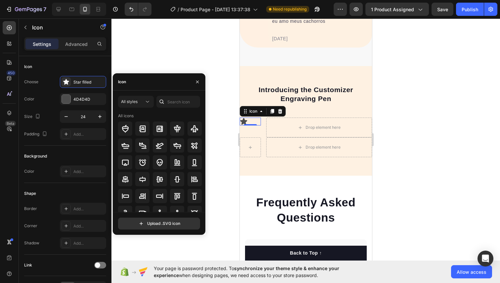
click at [139, 81] on div "Icon" at bounding box center [159, 81] width 93 height 17
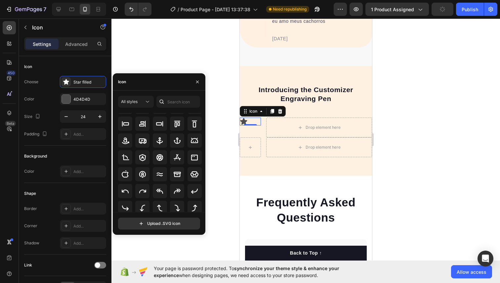
scroll to position [73, 0]
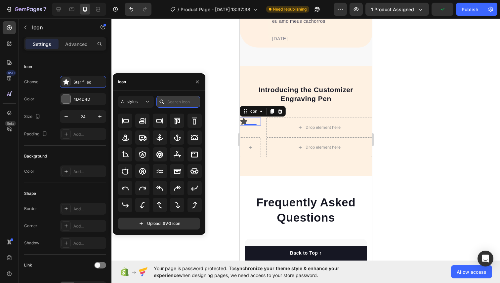
click at [168, 103] on input "text" at bounding box center [178, 102] width 44 height 12
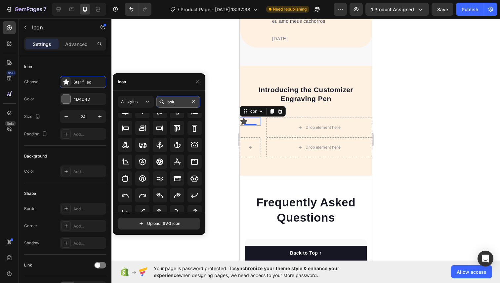
scroll to position [0, 0]
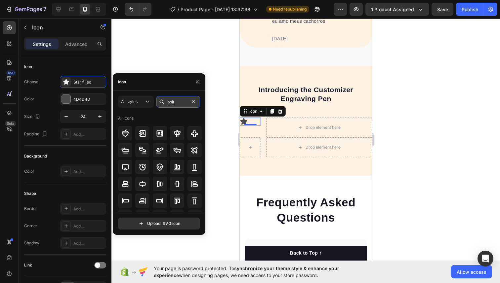
type input "bolt"
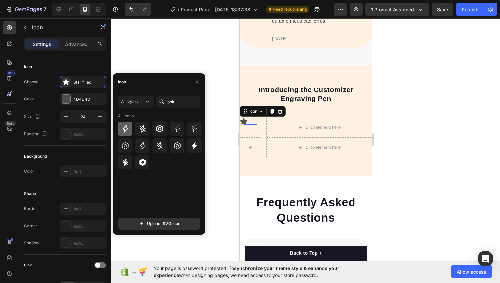
click at [128, 127] on icon at bounding box center [125, 129] width 8 height 8
click at [197, 148] on icon at bounding box center [194, 146] width 8 height 8
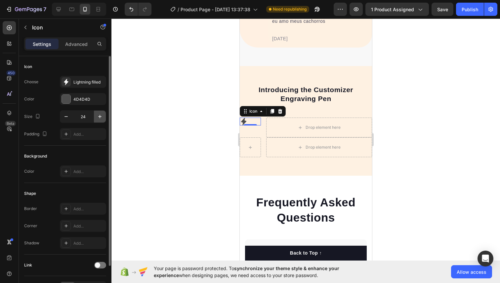
click at [100, 118] on icon "button" at bounding box center [99, 116] width 7 height 7
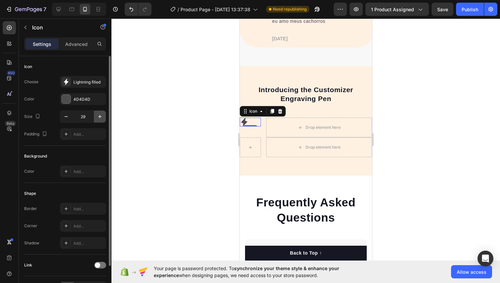
click at [100, 118] on icon "button" at bounding box center [99, 116] width 7 height 7
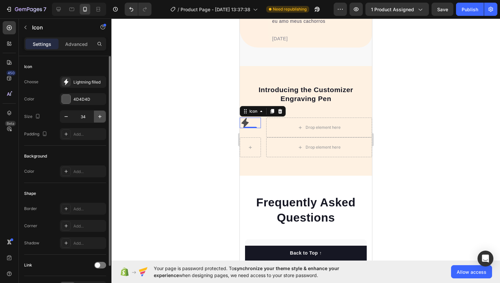
click at [100, 118] on icon "button" at bounding box center [99, 116] width 7 height 7
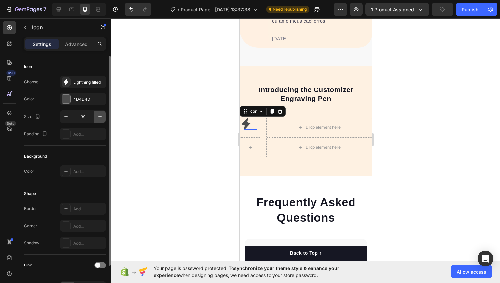
click at [100, 118] on icon "button" at bounding box center [99, 116] width 7 height 7
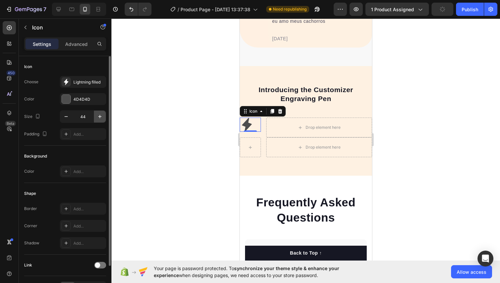
click at [100, 118] on icon "button" at bounding box center [99, 116] width 7 height 7
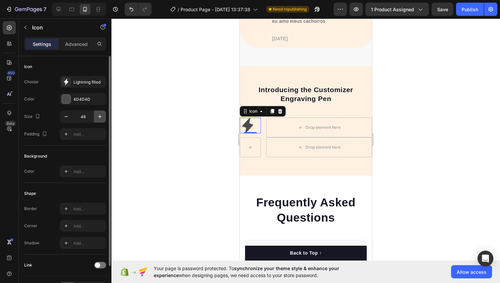
type input "49"
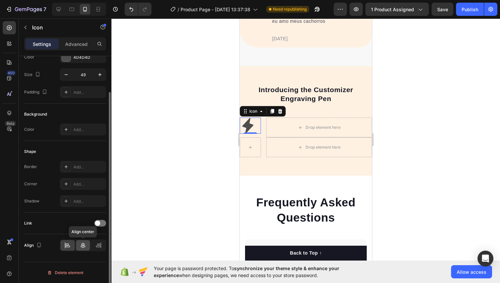
click at [82, 243] on icon at bounding box center [83, 245] width 7 height 7
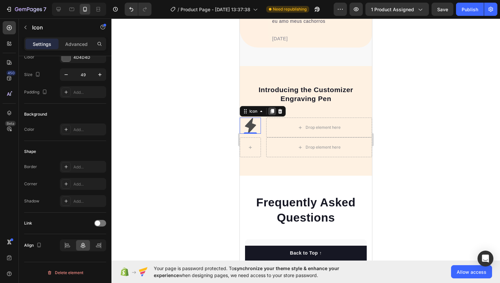
click at [270, 111] on icon at bounding box center [271, 111] width 5 height 5
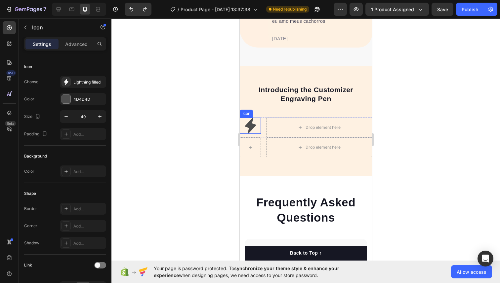
click at [251, 129] on icon at bounding box center [249, 125] width 11 height 15
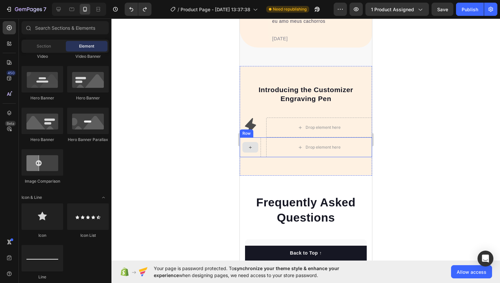
click at [250, 150] on div at bounding box center [250, 147] width 16 height 11
drag, startPoint x: 277, startPoint y: 237, endPoint x: 240, endPoint y: 147, distance: 97.1
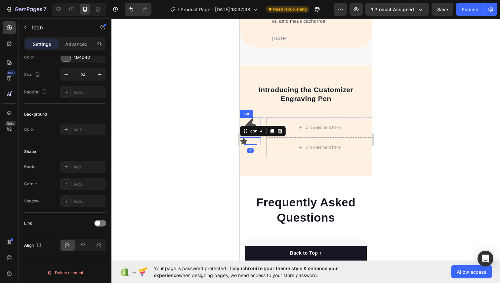
click at [251, 121] on icon at bounding box center [249, 125] width 11 height 15
click at [243, 141] on icon at bounding box center [243, 141] width 7 height 7
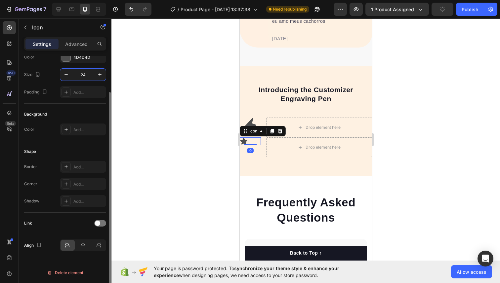
click at [83, 73] on input "24" at bounding box center [83, 75] width 22 height 12
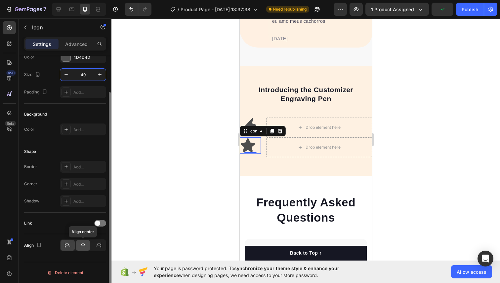
type input "49"
click at [83, 246] on icon at bounding box center [83, 246] width 5 height 6
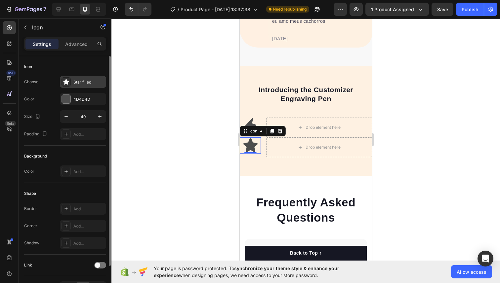
click at [64, 84] on icon at bounding box center [66, 82] width 6 height 6
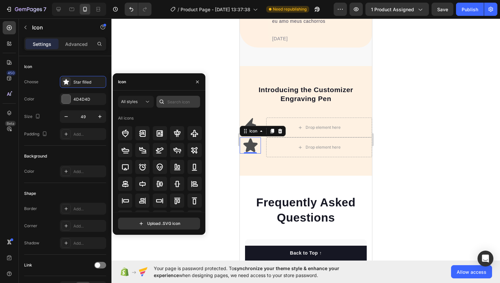
click at [167, 99] on div at bounding box center [178, 102] width 44 height 12
click at [167, 99] on input "text" at bounding box center [178, 102] width 44 height 12
type input "mountain"
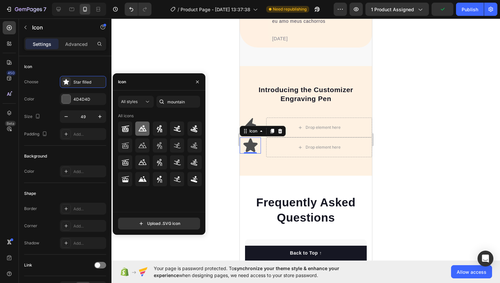
click at [141, 128] on icon at bounding box center [142, 129] width 8 height 8
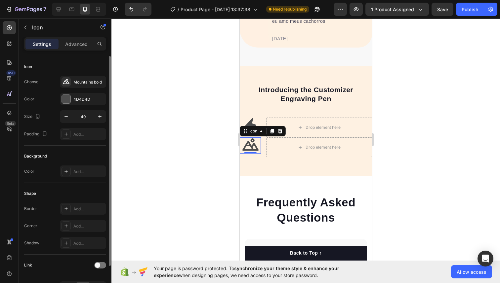
click at [89, 146] on div "Background Color Add..." at bounding box center [65, 164] width 82 height 37
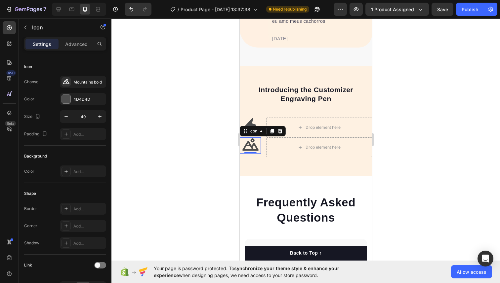
click at [161, 132] on div at bounding box center [305, 151] width 388 height 265
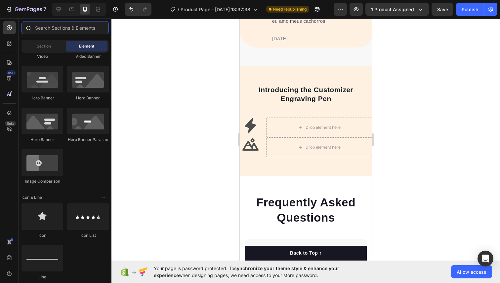
click at [39, 31] on input "text" at bounding box center [64, 27] width 87 height 13
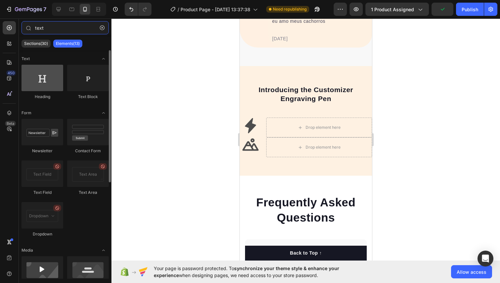
type input "text"
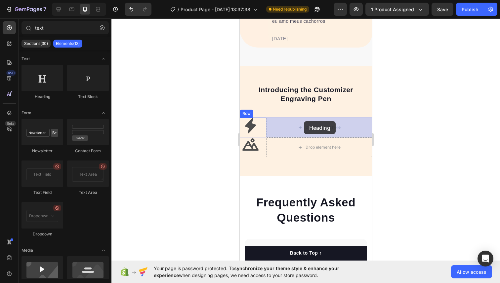
drag, startPoint x: 274, startPoint y: 100, endPoint x: 303, endPoint y: 121, distance: 36.2
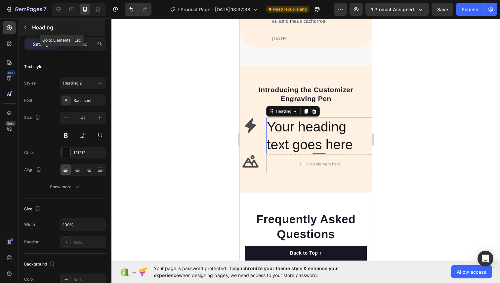
click at [26, 26] on icon "button" at bounding box center [25, 27] width 5 height 5
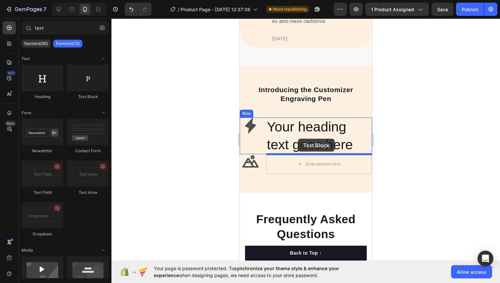
drag, startPoint x: 319, startPoint y: 96, endPoint x: 297, endPoint y: 139, distance: 47.9
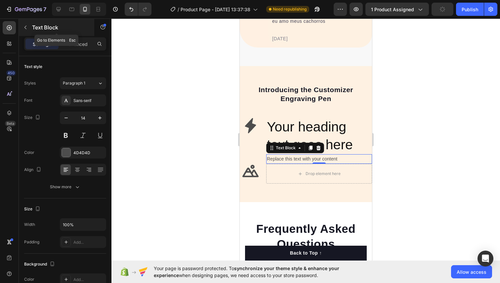
click at [22, 30] on button "button" at bounding box center [25, 27] width 11 height 11
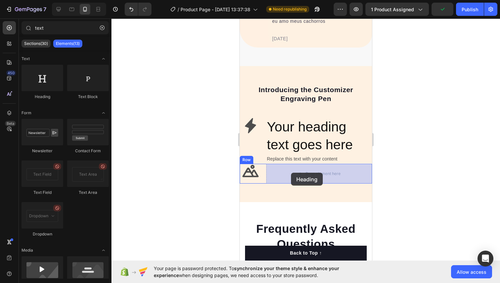
drag, startPoint x: 290, startPoint y: 99, endPoint x: 290, endPoint y: 173, distance: 74.0
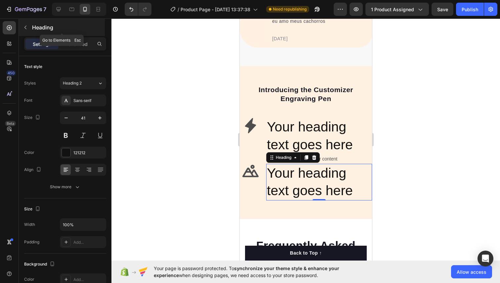
click at [27, 30] on button "button" at bounding box center [25, 27] width 11 height 11
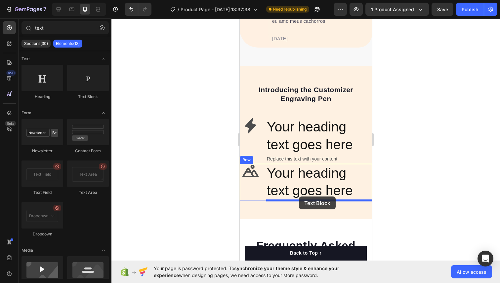
drag, startPoint x: 317, startPoint y: 106, endPoint x: 298, endPoint y: 197, distance: 92.7
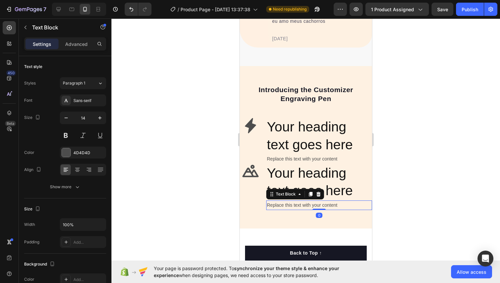
click at [414, 153] on div at bounding box center [305, 151] width 388 height 265
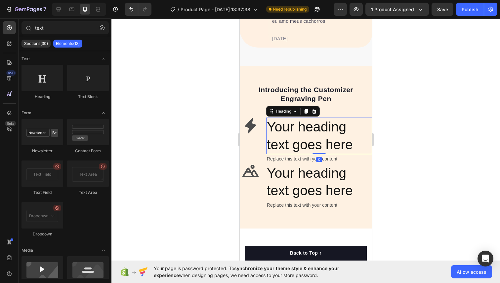
click at [284, 132] on h2 "Your heading text goes here" at bounding box center [319, 136] width 106 height 37
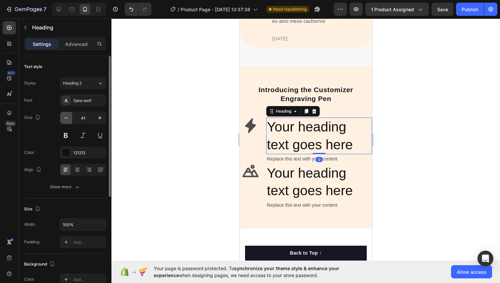
click at [65, 123] on button "button" at bounding box center [66, 118] width 12 height 12
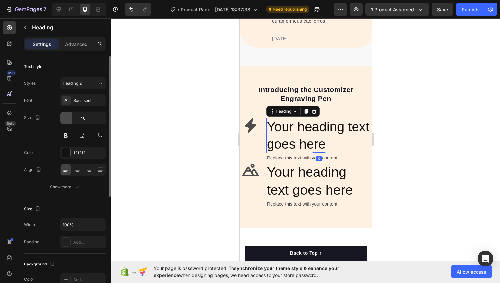
click at [65, 123] on button "button" at bounding box center [66, 118] width 12 height 12
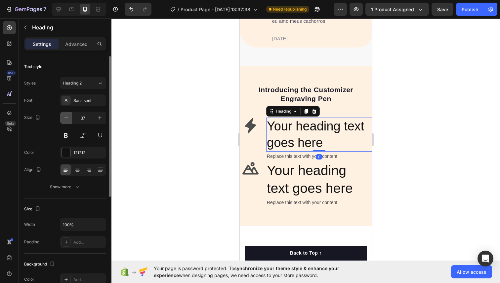
click at [65, 123] on button "button" at bounding box center [66, 118] width 12 height 12
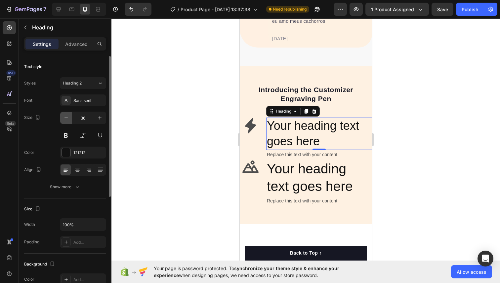
click at [65, 123] on button "button" at bounding box center [66, 118] width 12 height 12
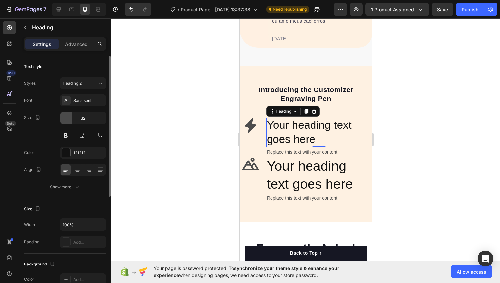
click at [65, 123] on button "button" at bounding box center [66, 118] width 12 height 12
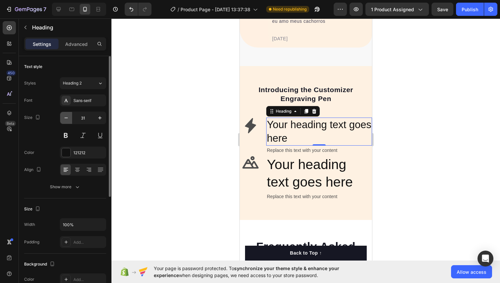
click at [65, 123] on button "button" at bounding box center [66, 118] width 12 height 12
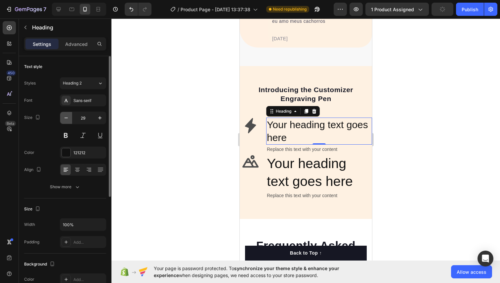
click at [65, 123] on button "button" at bounding box center [66, 118] width 12 height 12
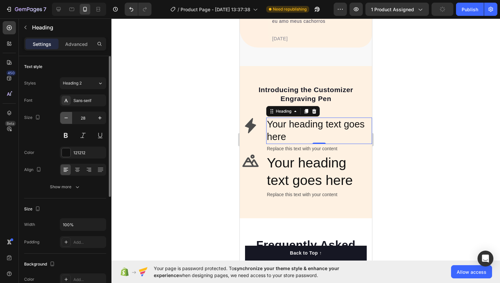
click at [65, 123] on button "button" at bounding box center [66, 118] width 12 height 12
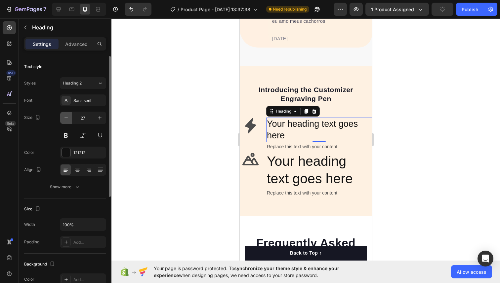
click at [65, 123] on button "button" at bounding box center [66, 118] width 12 height 12
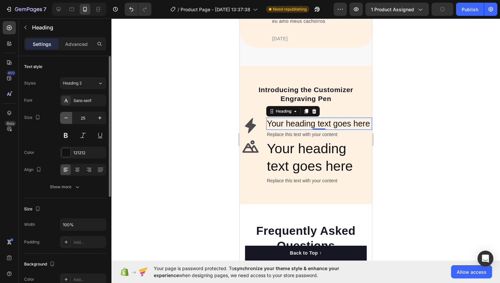
type input "24"
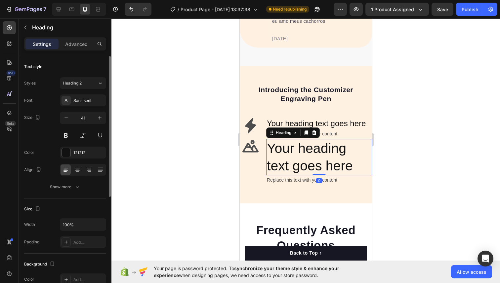
click at [292, 152] on h2 "Your heading text goes here" at bounding box center [319, 157] width 106 height 37
click at [82, 115] on input "41" at bounding box center [83, 118] width 22 height 12
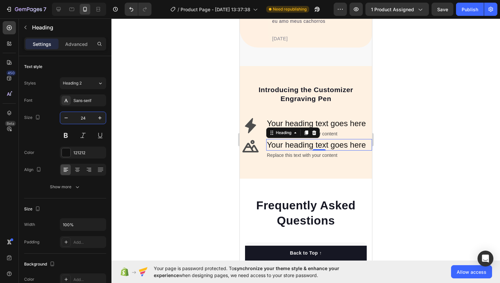
type input "24"
click at [399, 168] on div at bounding box center [305, 151] width 388 height 265
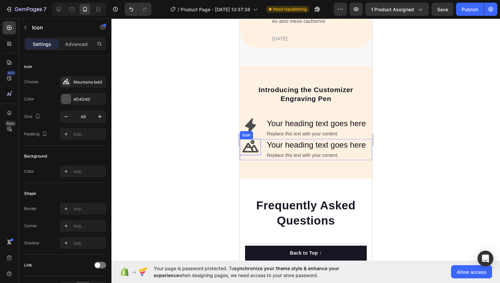
click at [252, 140] on icon at bounding box center [250, 147] width 16 height 16
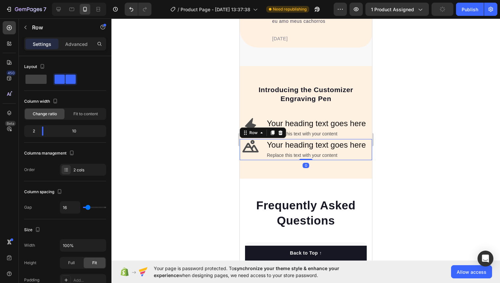
click at [262, 139] on div "Icon Your heading text goes here Heading Replace this text with your content Te…" at bounding box center [305, 149] width 132 height 21
click at [76, 39] on div "Advanced" at bounding box center [76, 44] width 33 height 11
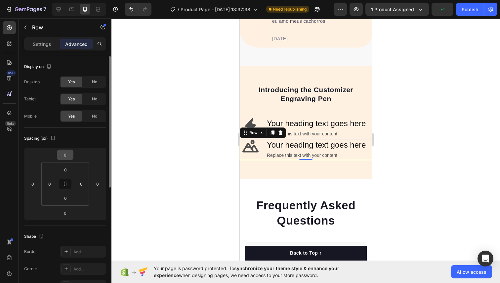
click at [65, 153] on input "0" at bounding box center [64, 155] width 13 height 10
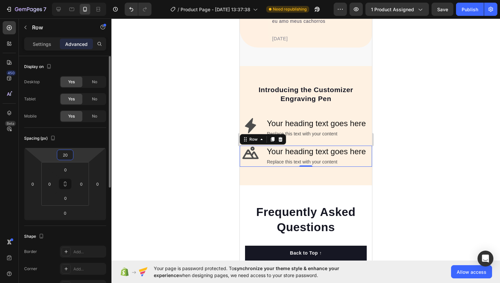
type input "2"
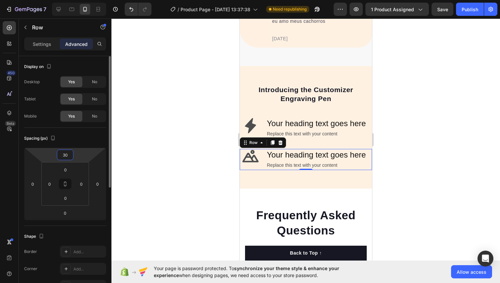
type input "3"
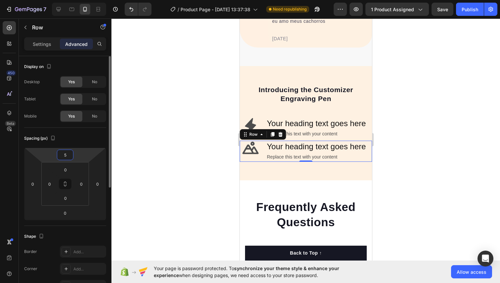
type input "50"
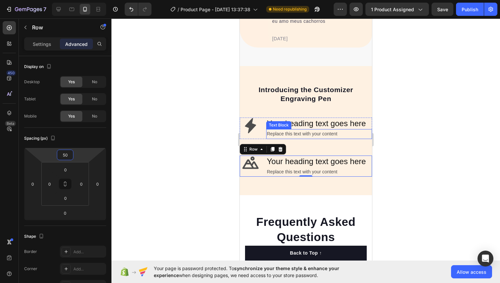
click at [417, 129] on div at bounding box center [305, 151] width 388 height 265
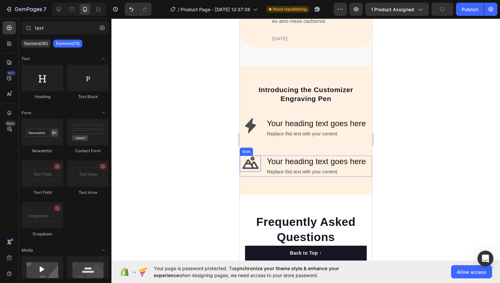
click at [255, 162] on icon at bounding box center [250, 164] width 16 height 16
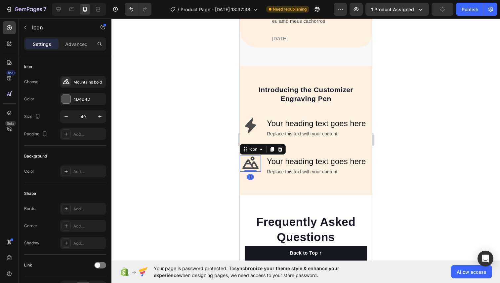
click at [75, 38] on div "Settings Advanced" at bounding box center [65, 43] width 82 height 13
click at [74, 49] on div "Settings Advanced" at bounding box center [65, 43] width 82 height 13
click at [75, 36] on div "Icon" at bounding box center [56, 28] width 75 height 19
click at [73, 47] on p "Advanced" at bounding box center [76, 44] width 22 height 7
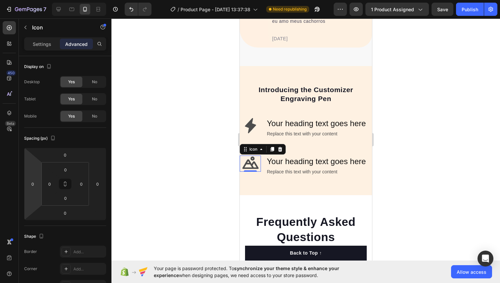
click at [34, 0] on html "7 / Product Page - [DATE] 13:37:38 Need republishing Preview 1 product assigned…" at bounding box center [250, 0] width 500 height 0
type input "1"
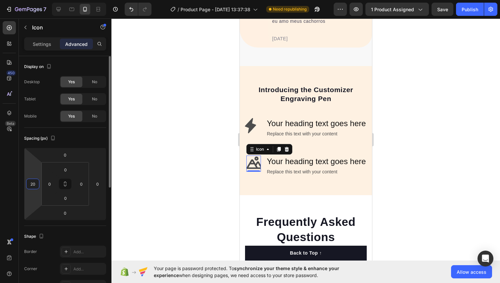
type input "2"
type input "10"
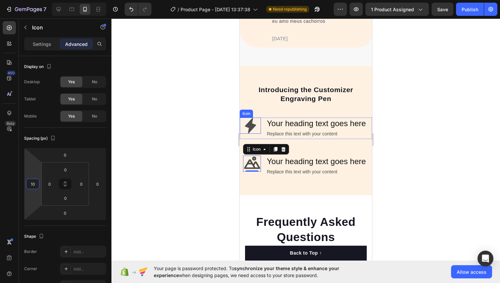
click at [251, 123] on icon at bounding box center [249, 125] width 11 height 15
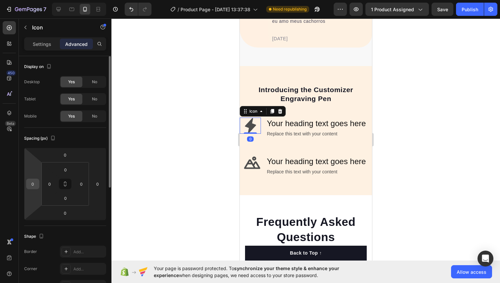
click at [33, 184] on input "0" at bounding box center [33, 184] width 10 height 10
type input "10"
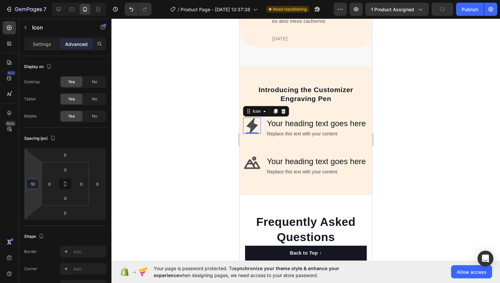
click at [499, 100] on div at bounding box center [305, 151] width 388 height 265
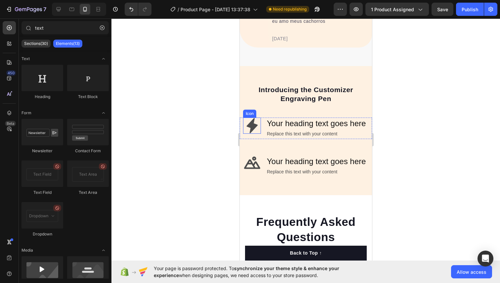
click at [254, 127] on icon at bounding box center [251, 125] width 11 height 15
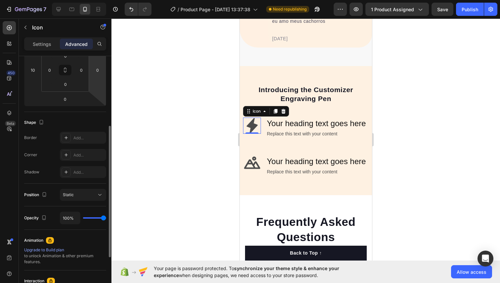
scroll to position [120, 0]
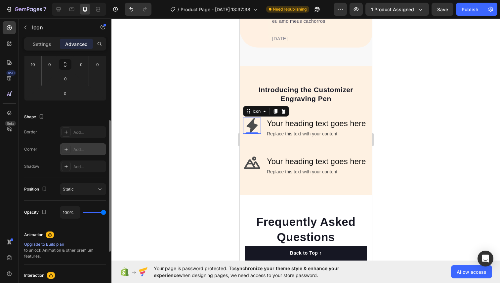
click at [87, 151] on div "Add..." at bounding box center [88, 150] width 31 height 6
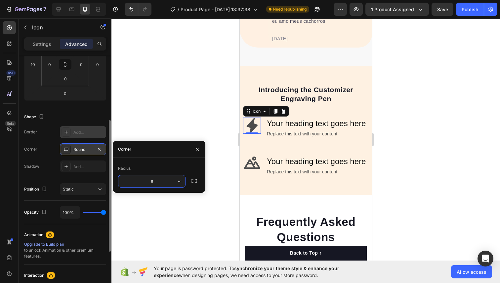
click at [84, 136] on div "Add..." at bounding box center [83, 132] width 46 height 12
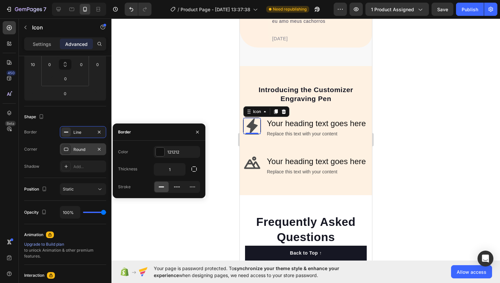
click at [160, 184] on icon at bounding box center [161, 187] width 7 height 7
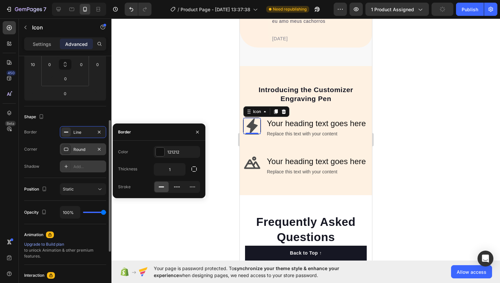
click at [89, 168] on div "Add..." at bounding box center [88, 167] width 31 height 6
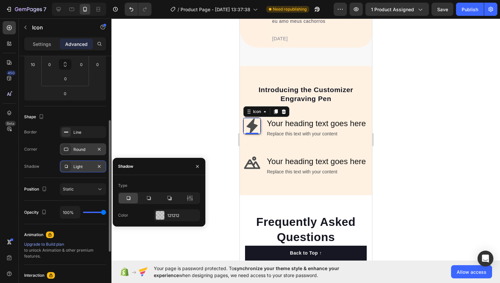
click at [85, 150] on div "Round" at bounding box center [82, 150] width 19 height 6
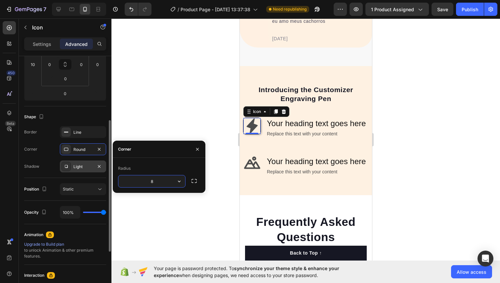
click at [57, 177] on div "Shape Border Line Corner Round Shadow Light" at bounding box center [65, 142] width 82 height 72
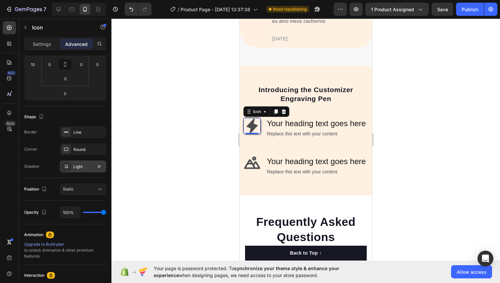
click at [228, 172] on div at bounding box center [305, 151] width 388 height 265
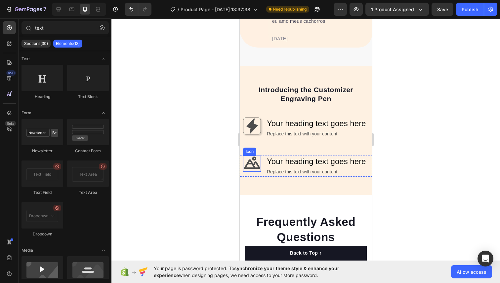
click at [254, 168] on icon at bounding box center [251, 163] width 16 height 13
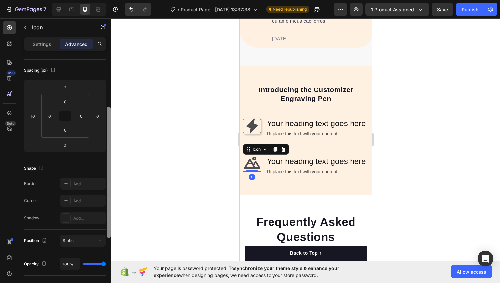
scroll to position [77, 0]
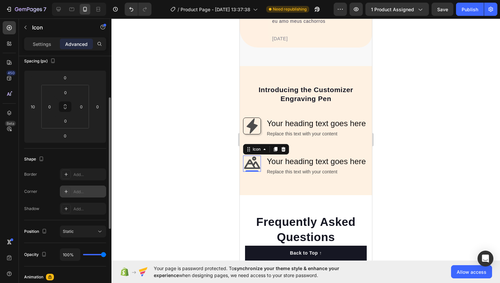
click at [69, 193] on div at bounding box center [65, 191] width 9 height 9
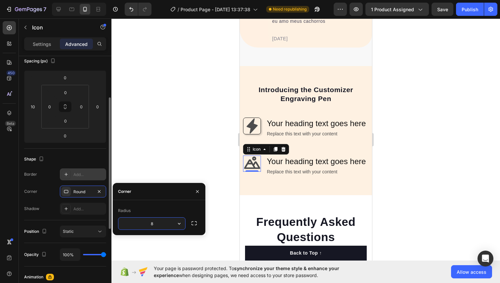
click at [73, 174] on div "Add..." at bounding box center [83, 175] width 46 height 12
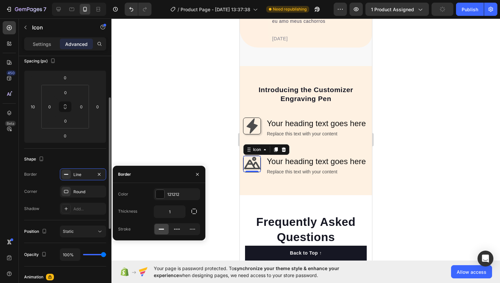
click at [79, 158] on div "Shape" at bounding box center [65, 159] width 82 height 11
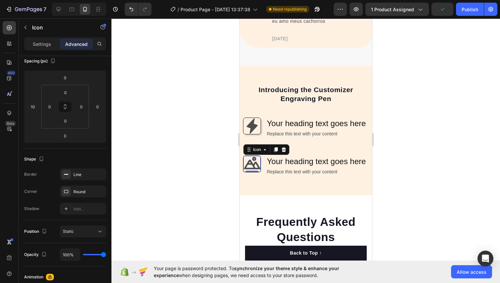
click at [171, 162] on div at bounding box center [305, 151] width 388 height 265
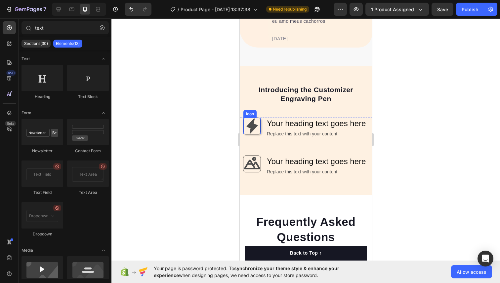
click at [248, 122] on icon at bounding box center [252, 126] width 16 height 16
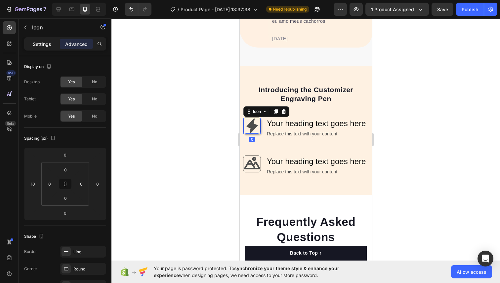
click at [37, 46] on p "Settings" at bounding box center [42, 44] width 19 height 7
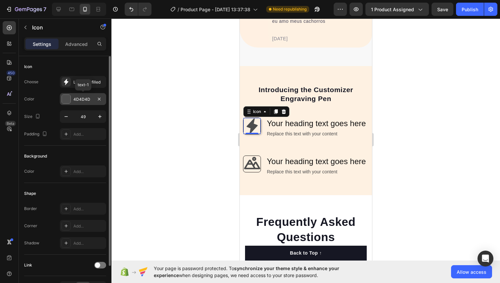
click at [68, 100] on div at bounding box center [66, 99] width 9 height 9
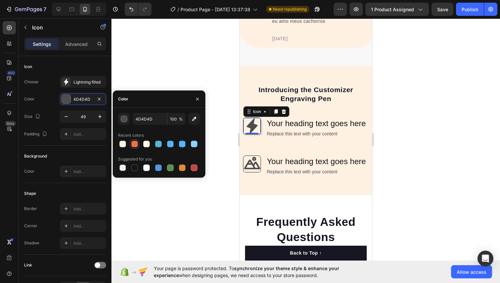
click at [133, 145] on div at bounding box center [134, 144] width 7 height 7
type input "EE6F4B"
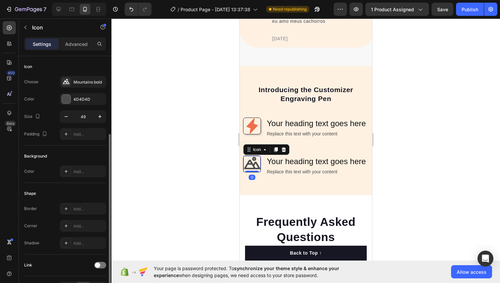
scroll to position [42, 0]
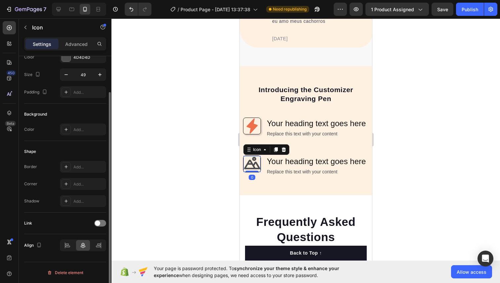
click at [251, 165] on icon at bounding box center [251, 163] width 16 height 13
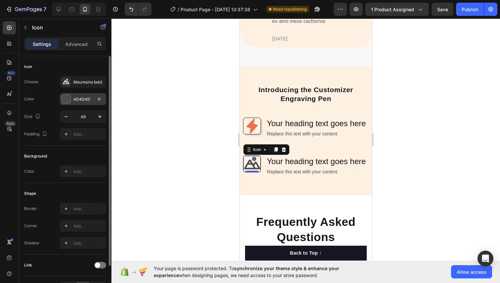
click at [64, 100] on div at bounding box center [66, 99] width 9 height 9
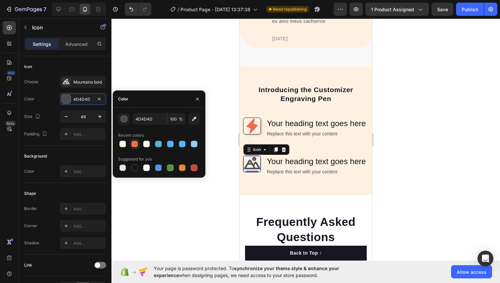
click at [132, 143] on div at bounding box center [134, 144] width 7 height 7
type input "EE6F4B"
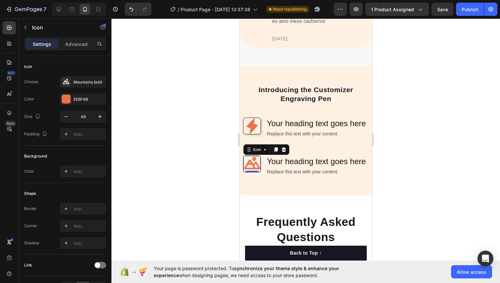
click at [163, 55] on div at bounding box center [305, 151] width 388 height 265
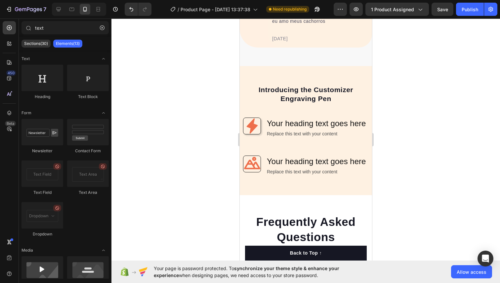
click at [163, 55] on div at bounding box center [305, 151] width 388 height 265
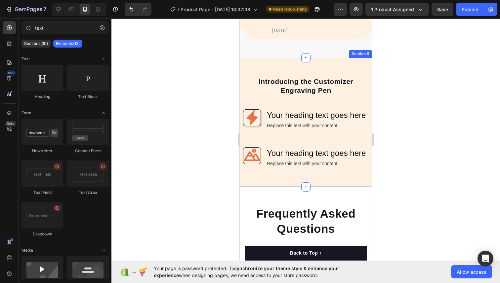
scroll to position [1824, 0]
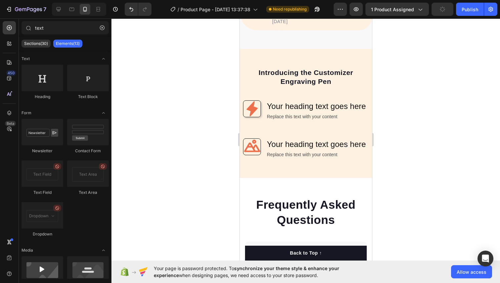
click at [300, 104] on h2 "Your heading text goes here" at bounding box center [319, 106] width 106 height 12
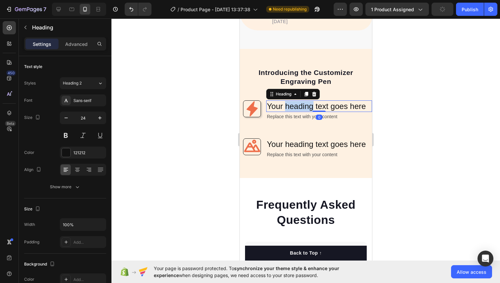
click at [300, 104] on h2 "Your heading text goes here" at bounding box center [319, 106] width 106 height 12
click at [300, 104] on p "Your heading text goes here" at bounding box center [318, 106] width 104 height 10
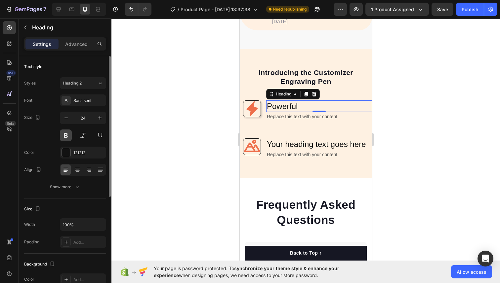
click at [64, 134] on button at bounding box center [66, 136] width 12 height 12
click at [204, 126] on div at bounding box center [305, 151] width 388 height 265
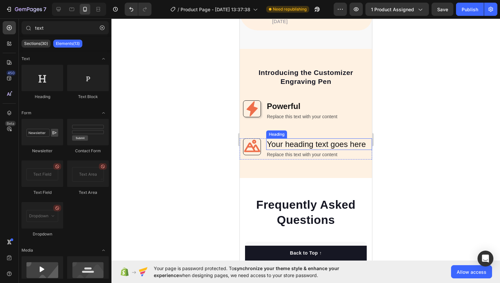
click at [297, 145] on h2 "Your heading text goes here" at bounding box center [319, 144] width 106 height 12
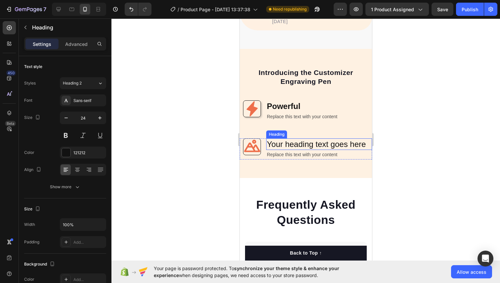
click at [297, 145] on h2 "Your heading text goes here" at bounding box center [319, 144] width 106 height 12
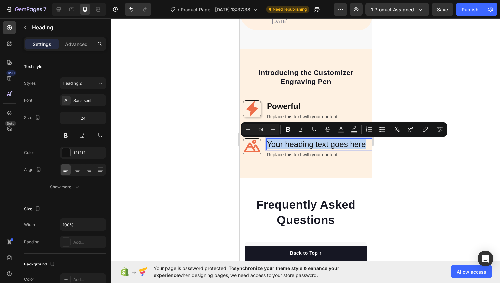
click at [297, 145] on p "Your heading text goes here" at bounding box center [318, 144] width 104 height 10
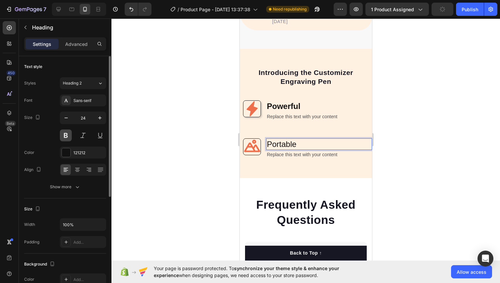
click at [67, 135] on button at bounding box center [66, 136] width 12 height 12
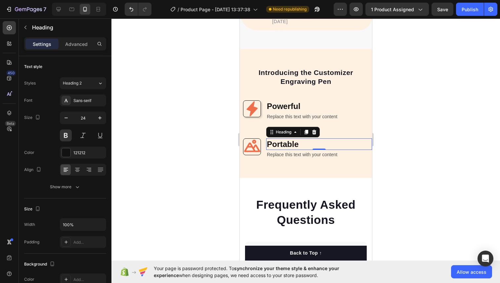
click at [205, 141] on div at bounding box center [305, 151] width 388 height 265
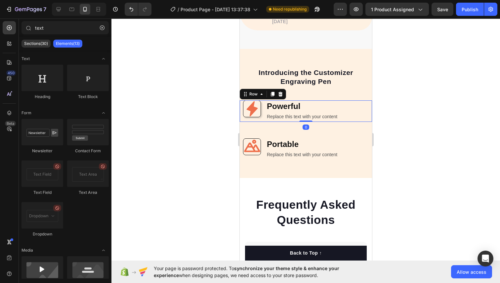
click at [242, 102] on div "Icon" at bounding box center [249, 110] width 21 height 21
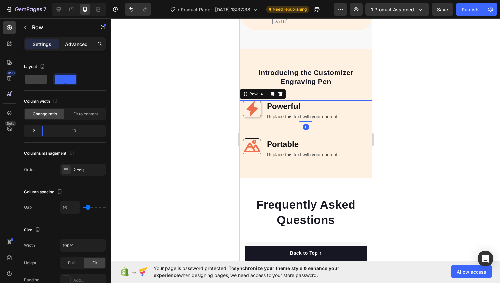
click at [75, 41] on p "Advanced" at bounding box center [76, 44] width 22 height 7
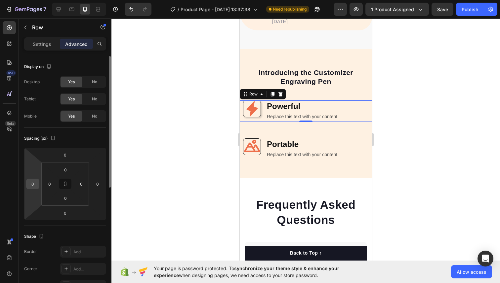
click at [34, 184] on input "0" at bounding box center [33, 184] width 10 height 10
type input "20"
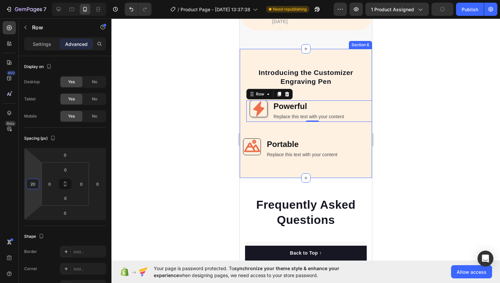
click at [245, 136] on div "Introducing the Customizer Engraving Pen Heading Row Icon Powerful Heading Repl…" at bounding box center [305, 113] width 132 height 92
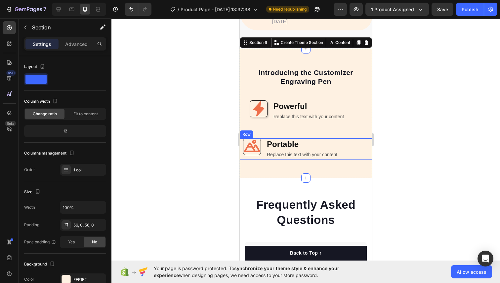
click at [240, 139] on div "Icon" at bounding box center [249, 148] width 21 height 21
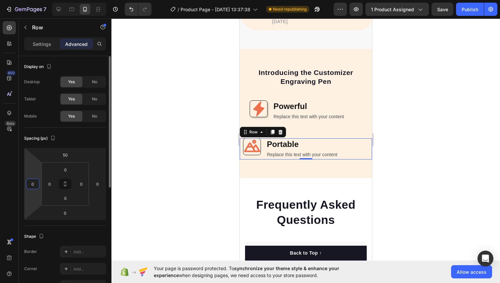
click at [36, 184] on input "0" at bounding box center [33, 184] width 10 height 10
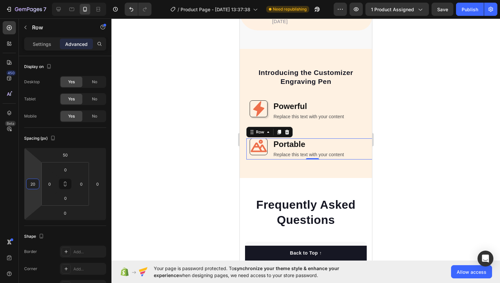
type input "20"
click at [120, 157] on div at bounding box center [305, 151] width 388 height 265
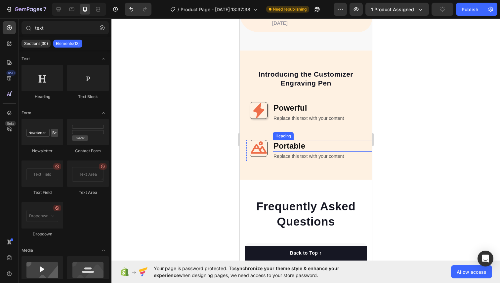
scroll to position [1827, 0]
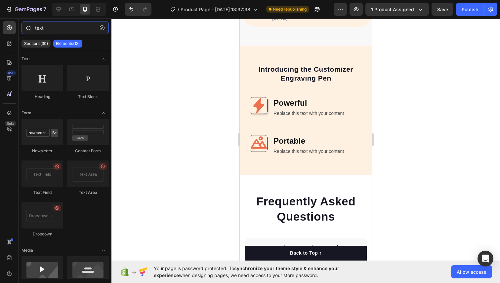
click at [40, 28] on input "text" at bounding box center [64, 27] width 87 height 13
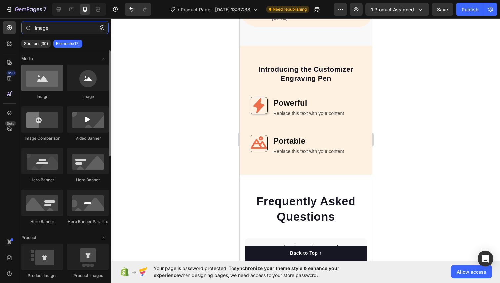
type input "image"
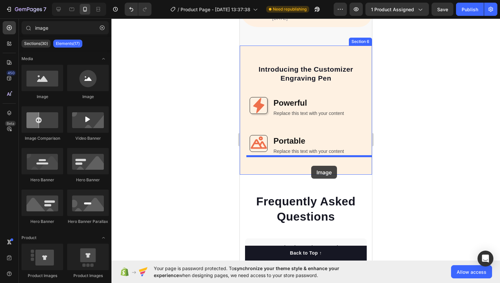
drag, startPoint x: 271, startPoint y: 105, endPoint x: 311, endPoint y: 166, distance: 72.5
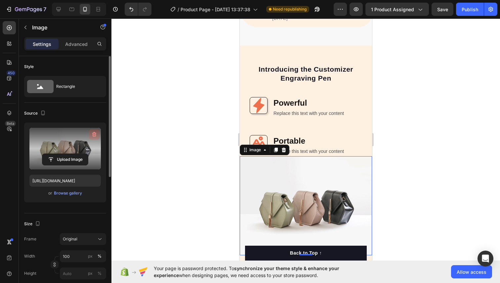
click at [93, 135] on icon "button" at bounding box center [94, 134] width 4 height 5
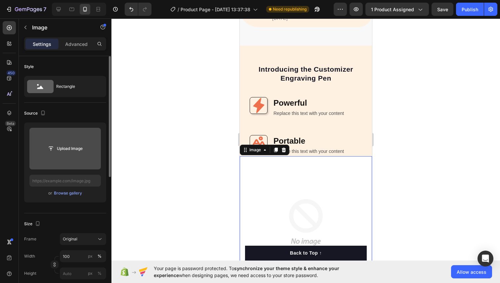
click at [68, 145] on input "file" at bounding box center [65, 148] width 46 height 11
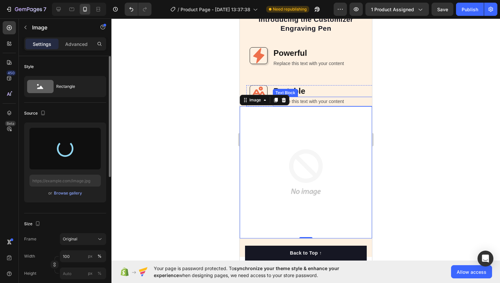
scroll to position [1878, 0]
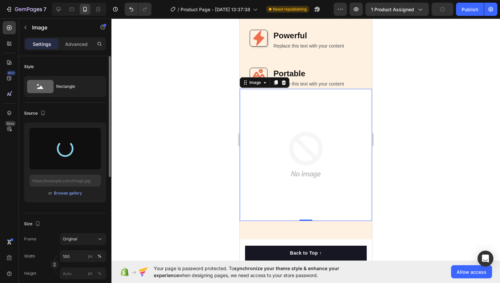
type input "[URL][DOMAIN_NAME]"
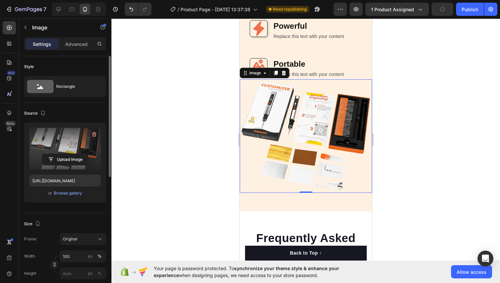
scroll to position [1902, 0]
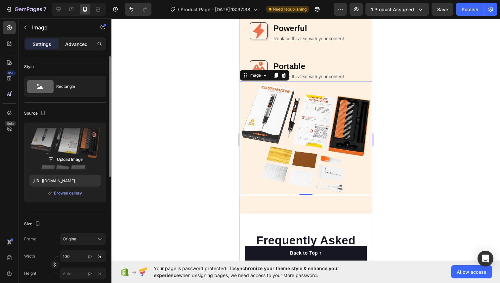
click at [81, 45] on p "Advanced" at bounding box center [76, 44] width 22 height 7
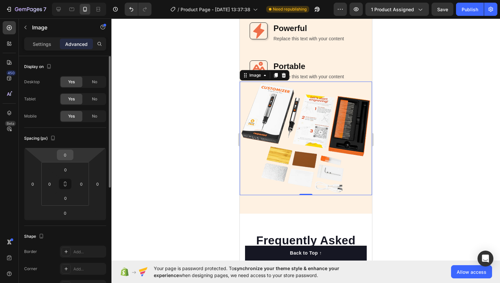
click at [67, 152] on input "0" at bounding box center [64, 155] width 13 height 10
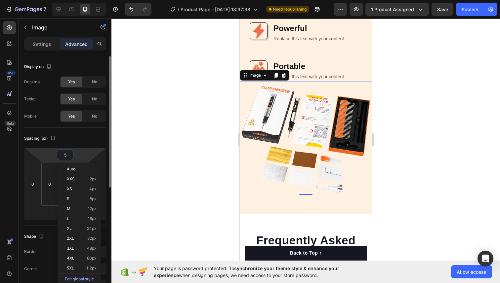
type input "50"
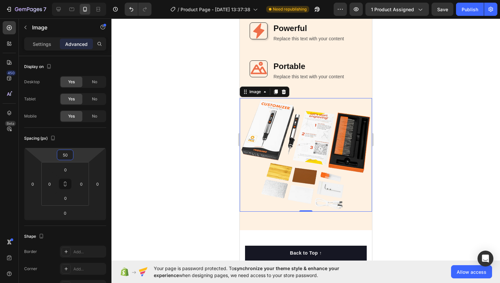
click at [172, 139] on div at bounding box center [305, 151] width 388 height 265
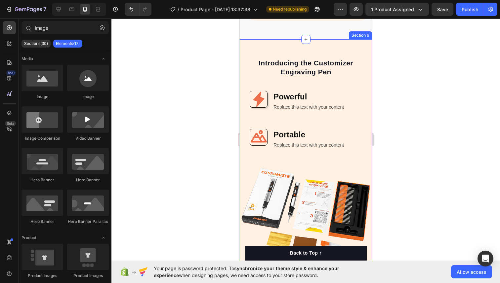
scroll to position [1833, 0]
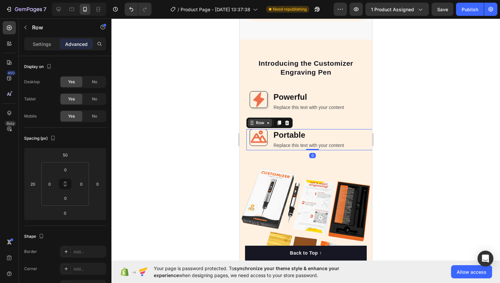
click at [253, 128] on div "Row" at bounding box center [269, 123] width 46 height 11
click at [277, 125] on icon at bounding box center [279, 123] width 4 height 5
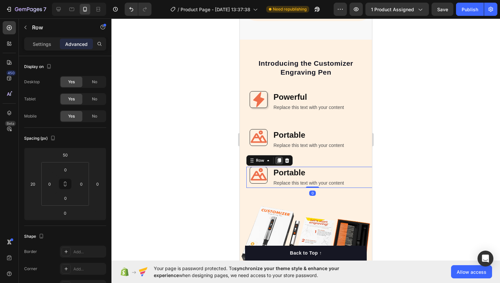
click at [275, 160] on div at bounding box center [279, 161] width 8 height 8
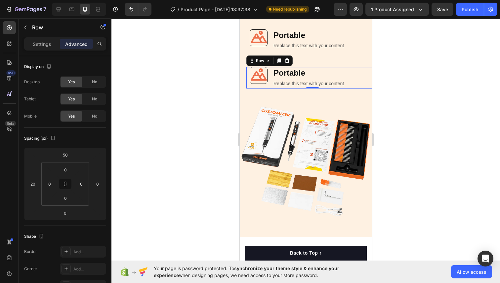
scroll to position [1970, 0]
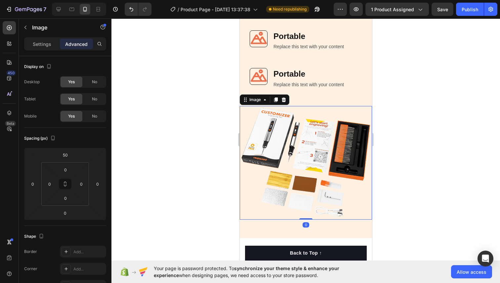
click at [275, 161] on img at bounding box center [305, 163] width 132 height 114
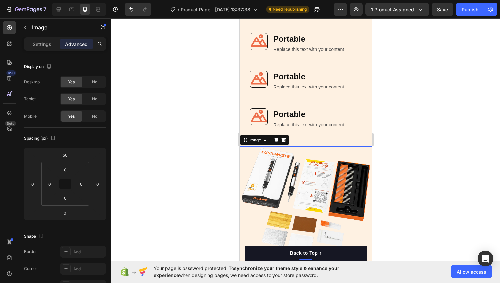
scroll to position [1904, 0]
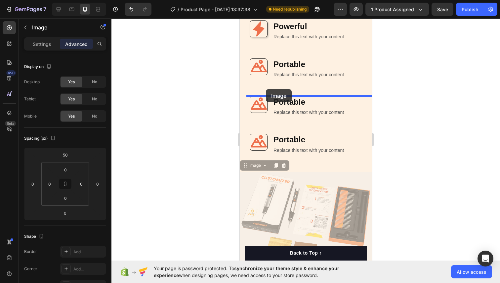
drag, startPoint x: 272, startPoint y: 208, endPoint x: 265, endPoint y: 90, distance: 118.5
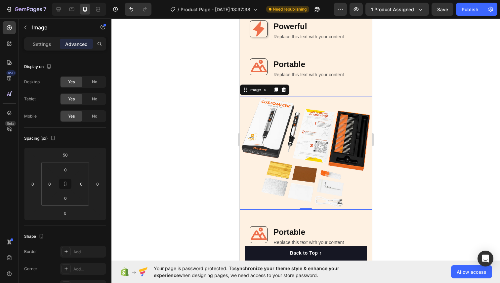
click at [381, 152] on div at bounding box center [305, 151] width 388 height 265
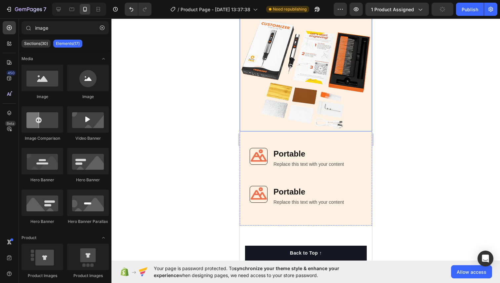
scroll to position [1996, 0]
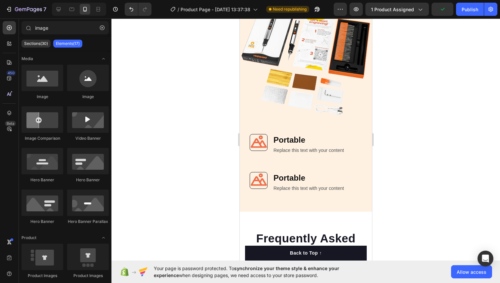
click at [294, 139] on h2 "Portable" at bounding box center [325, 140] width 106 height 12
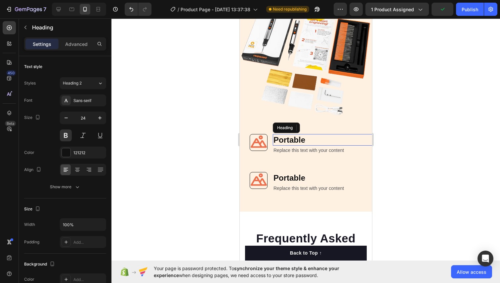
click at [294, 139] on h2 "Portable" at bounding box center [325, 140] width 106 height 12
click at [294, 139] on p "Portable" at bounding box center [325, 140] width 104 height 10
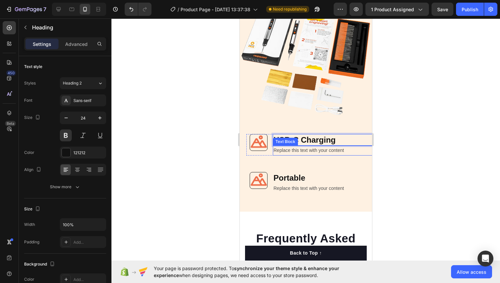
click at [421, 140] on div at bounding box center [305, 151] width 388 height 265
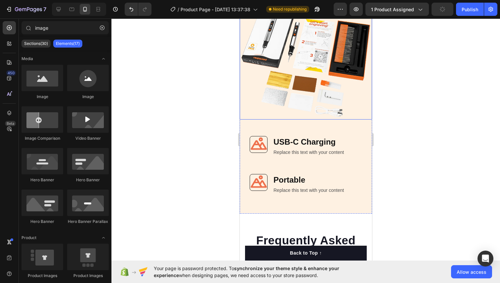
scroll to position [2023, 0]
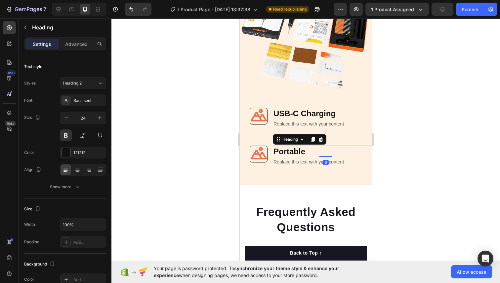
click at [300, 151] on h2 "Portable" at bounding box center [325, 152] width 106 height 12
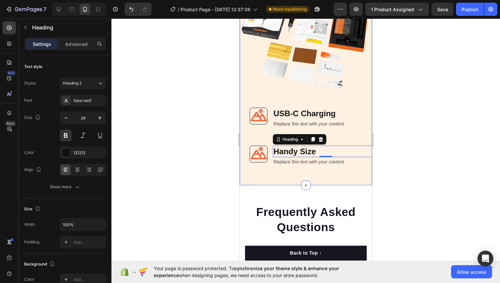
click at [432, 124] on div at bounding box center [305, 151] width 388 height 265
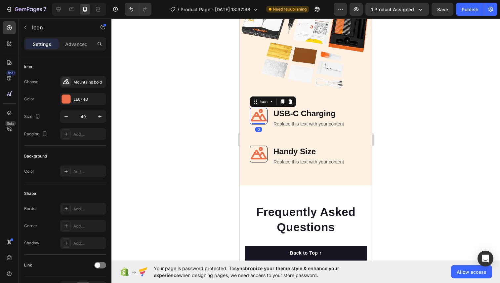
click at [260, 116] on icon at bounding box center [258, 115] width 16 height 13
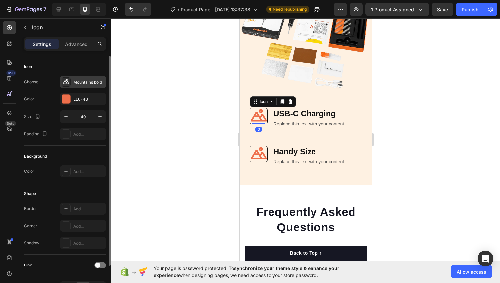
click at [69, 77] on div "Mountains bold" at bounding box center [83, 82] width 46 height 12
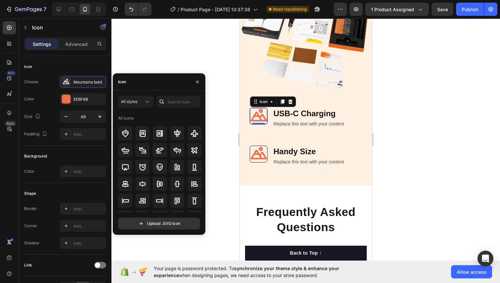
click at [122, 83] on div "Icon" at bounding box center [122, 82] width 8 height 6
click at [169, 106] on input "text" at bounding box center [178, 102] width 44 height 12
type input "usb"
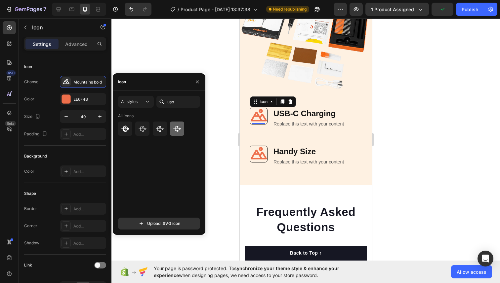
click at [175, 131] on icon at bounding box center [177, 129] width 8 height 8
click at [260, 154] on icon at bounding box center [258, 153] width 16 height 13
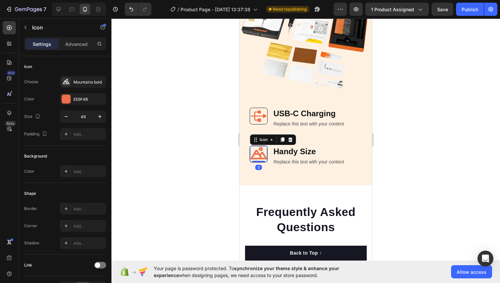
click at [260, 154] on icon at bounding box center [258, 153] width 16 height 13
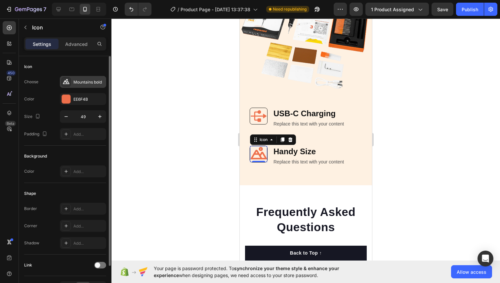
click at [75, 80] on div "Mountains bold" at bounding box center [88, 82] width 31 height 6
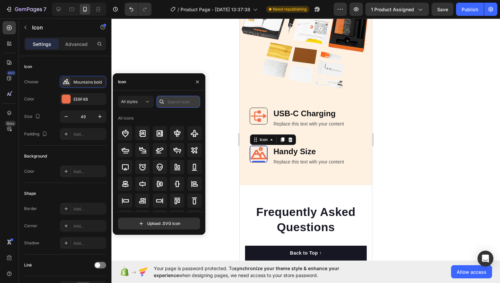
click at [180, 100] on input "text" at bounding box center [178, 102] width 44 height 12
type input "pencil"
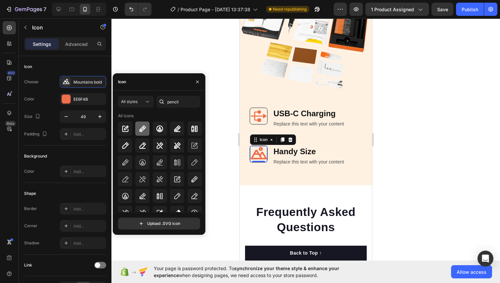
click at [143, 131] on icon at bounding box center [142, 129] width 8 height 8
click at [128, 166] on icon at bounding box center [125, 163] width 8 height 8
click at [403, 87] on div at bounding box center [305, 151] width 388 height 265
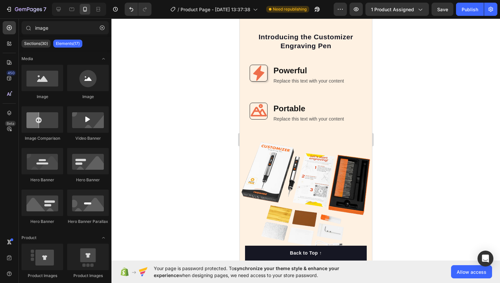
scroll to position [1810, 0]
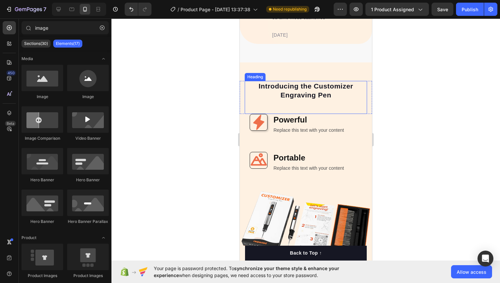
click at [319, 96] on p "Introducing the Customizer Engraving Pen" at bounding box center [305, 91] width 121 height 18
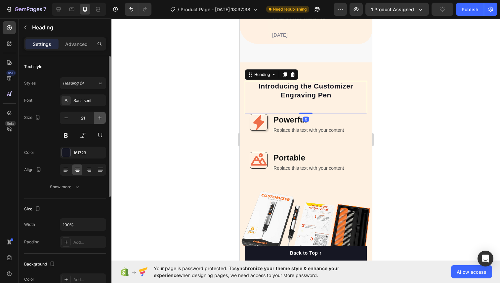
click at [102, 121] on icon "button" at bounding box center [99, 118] width 7 height 7
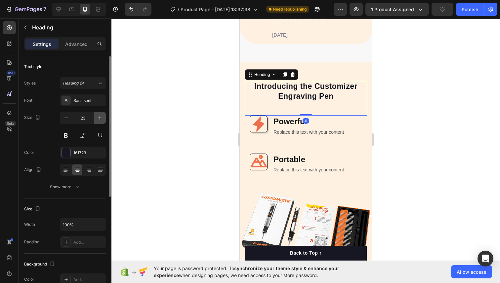
click at [102, 121] on icon "button" at bounding box center [99, 118] width 7 height 7
type input "24"
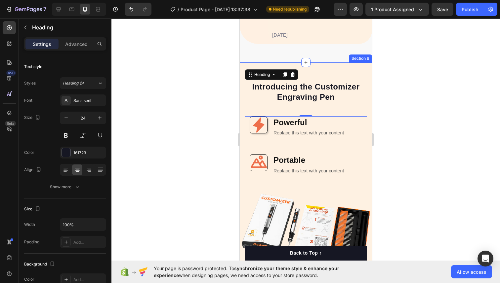
click at [396, 79] on div at bounding box center [305, 151] width 388 height 265
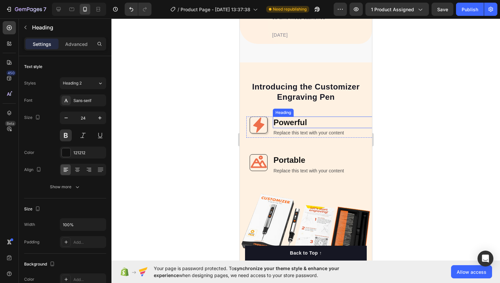
click at [282, 122] on p "Powerful" at bounding box center [325, 122] width 104 height 10
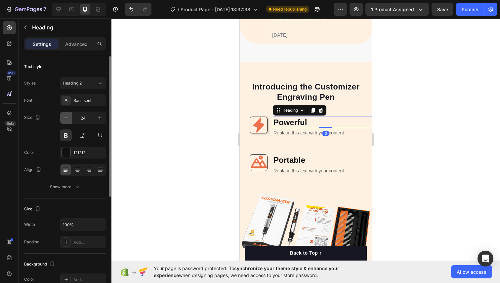
click at [68, 120] on icon "button" at bounding box center [66, 118] width 7 height 7
type input "23"
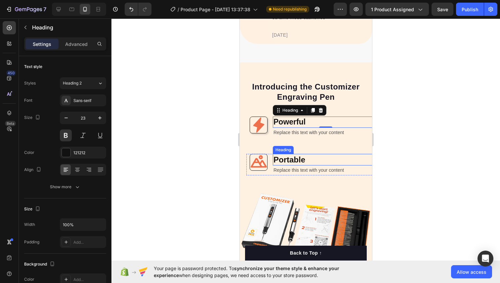
click at [291, 155] on p "Portable" at bounding box center [325, 160] width 104 height 10
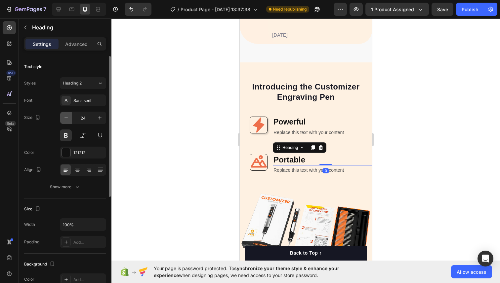
click at [70, 119] on button "button" at bounding box center [66, 118] width 12 height 12
type input "23"
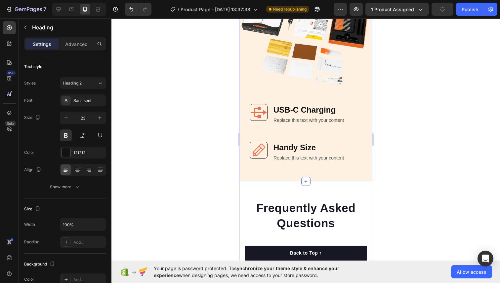
scroll to position [2035, 0]
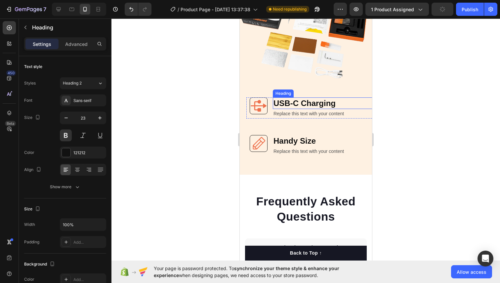
click at [273, 104] on p "USB-C Charging" at bounding box center [325, 103] width 104 height 10
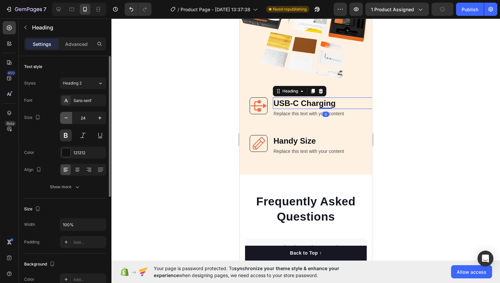
click at [69, 117] on icon "button" at bounding box center [66, 118] width 7 height 7
type input "23"
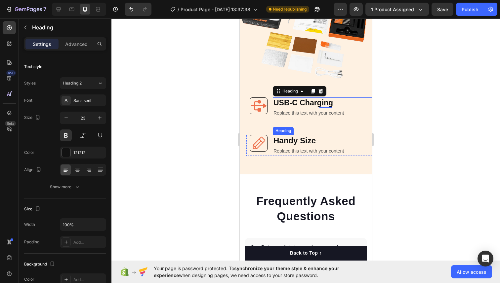
click at [288, 139] on p "Handy Size" at bounding box center [325, 140] width 104 height 10
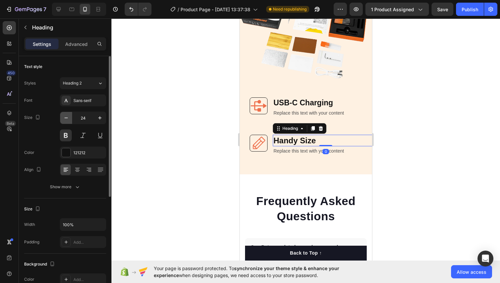
click at [66, 117] on icon "button" at bounding box center [66, 118] width 7 height 7
type input "23"
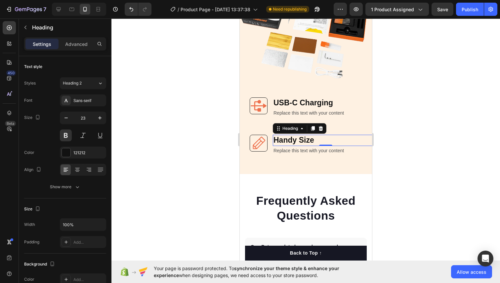
click at [435, 127] on div at bounding box center [305, 151] width 388 height 265
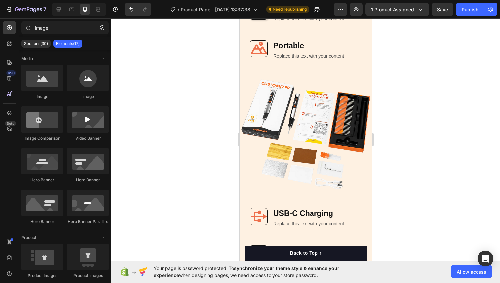
scroll to position [1928, 0]
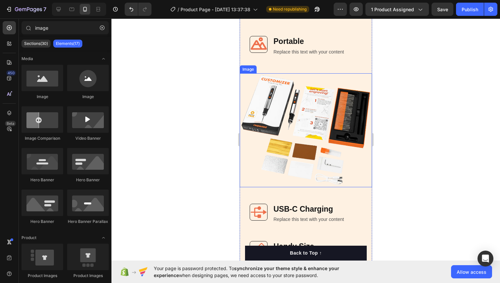
click at [333, 142] on img at bounding box center [305, 130] width 132 height 114
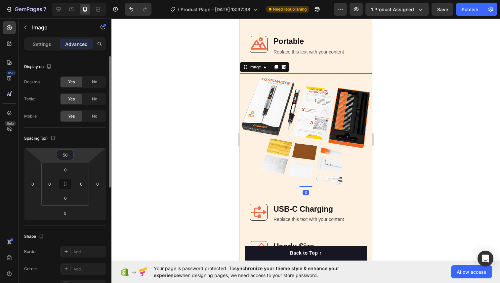
click at [66, 156] on input "50" at bounding box center [64, 155] width 13 height 10
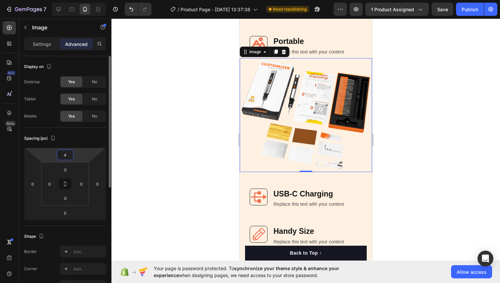
type input "45"
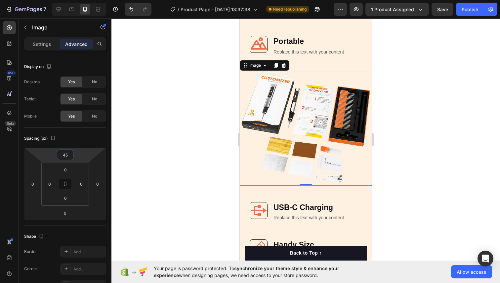
click at [116, 150] on div at bounding box center [305, 151] width 388 height 265
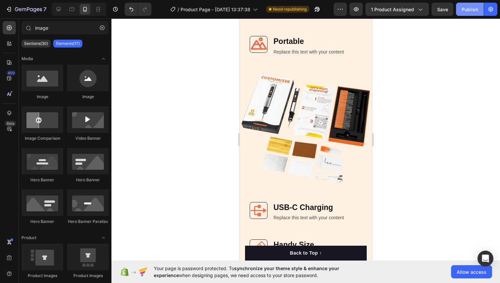
click at [463, 13] on button "Publish" at bounding box center [470, 9] width 28 height 13
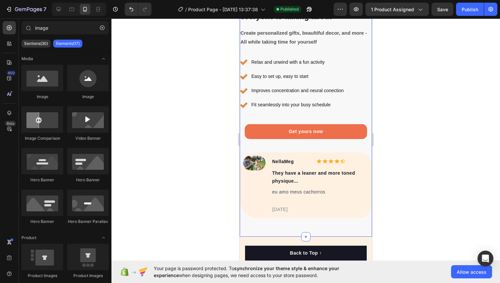
scroll to position [1641, 0]
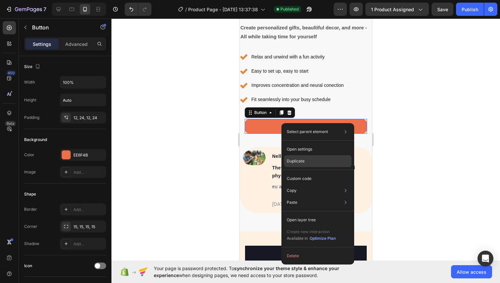
click at [289, 158] on p "Duplicate" at bounding box center [295, 161] width 18 height 6
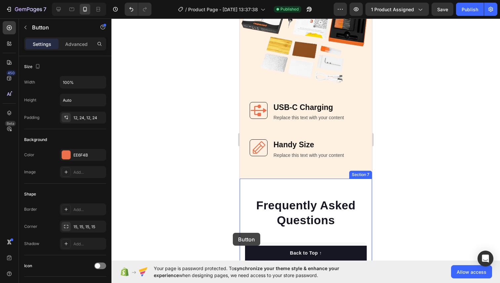
scroll to position [2051, 0]
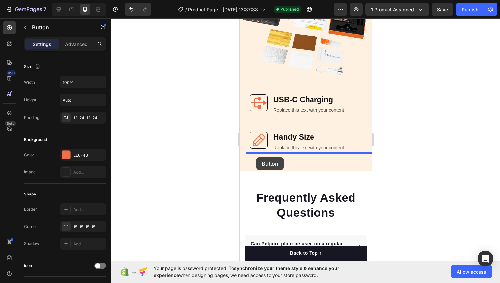
drag, startPoint x: 249, startPoint y: 86, endPoint x: 256, endPoint y: 158, distance: 71.6
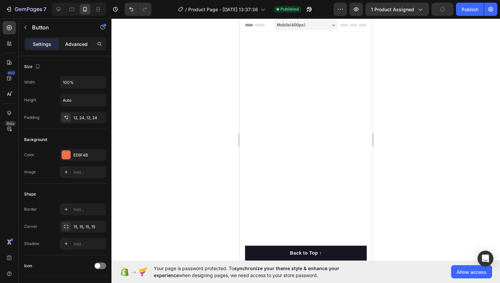
scroll to position [2051, 0]
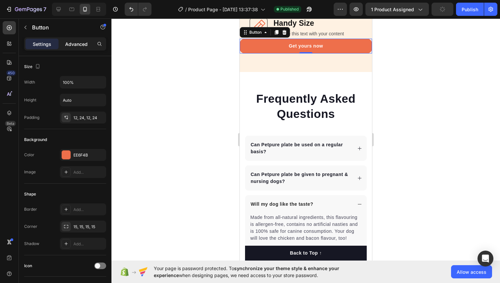
click at [76, 45] on p "Advanced" at bounding box center [76, 44] width 22 height 7
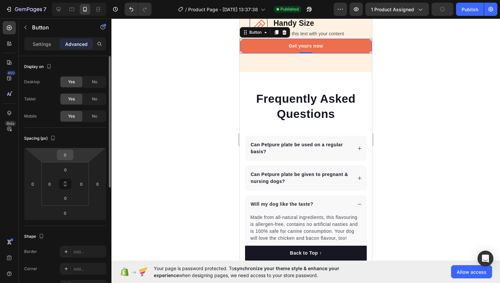
click at [62, 154] on input "0" at bounding box center [64, 155] width 13 height 10
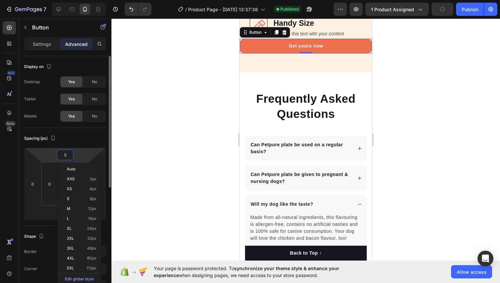
type input "50"
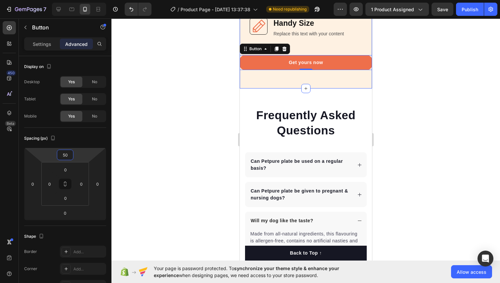
click at [398, 157] on div at bounding box center [305, 151] width 388 height 265
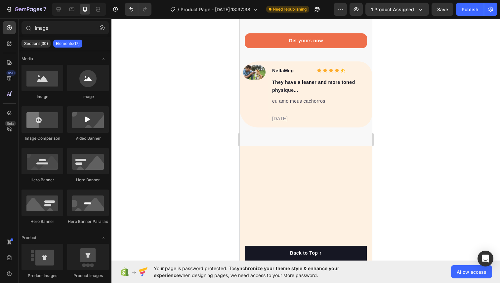
scroll to position [1319, 0]
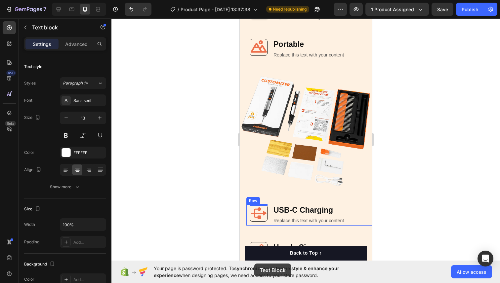
scroll to position [2043, 0]
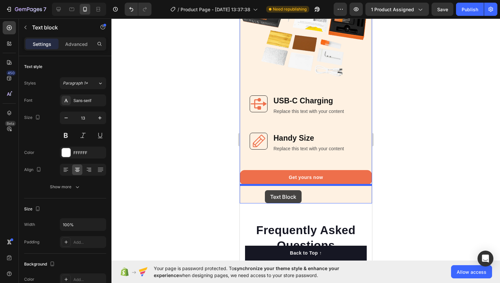
drag, startPoint x: 267, startPoint y: 88, endPoint x: 264, endPoint y: 190, distance: 102.5
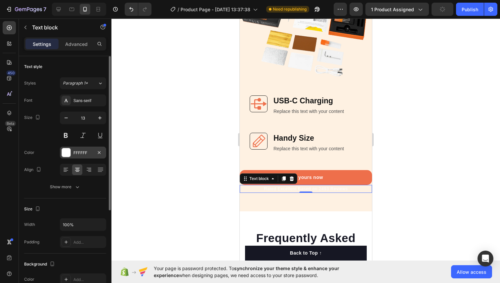
click at [66, 152] on div at bounding box center [66, 152] width 9 height 9
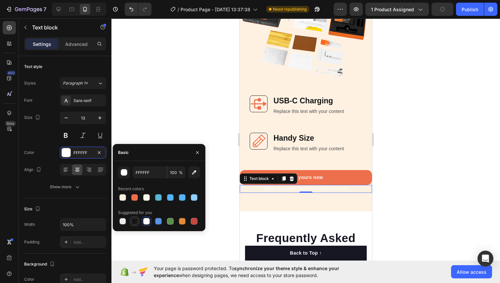
click at [134, 222] on div at bounding box center [134, 221] width 7 height 7
type input "151515"
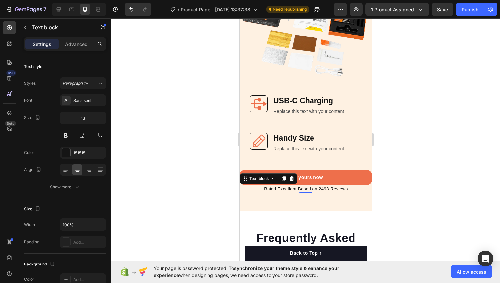
click at [205, 85] on div at bounding box center [305, 151] width 388 height 265
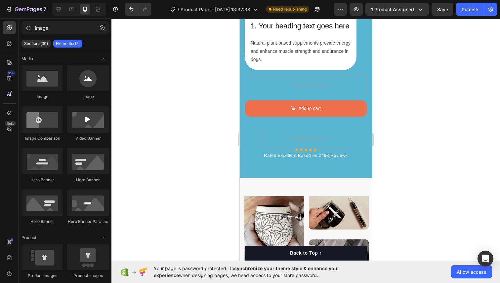
scroll to position [1256, 0]
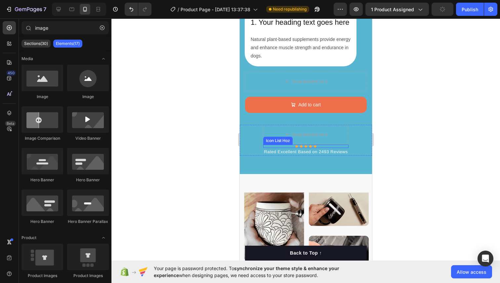
click at [290, 146] on div "Icon Icon Icon Icon Icon" at bounding box center [305, 146] width 85 height 3
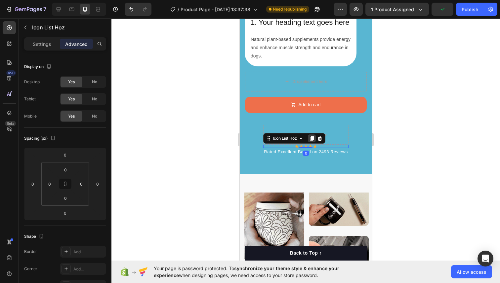
click at [310, 140] on icon at bounding box center [311, 138] width 5 height 5
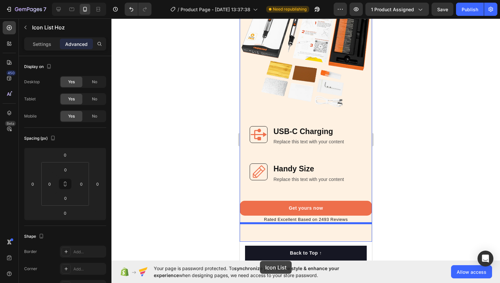
scroll to position [2045, 0]
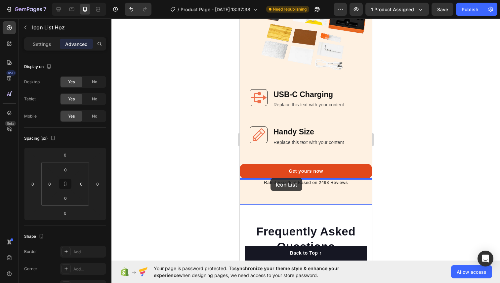
drag, startPoint x: 268, startPoint y: 144, endPoint x: 270, endPoint y: 178, distance: 34.1
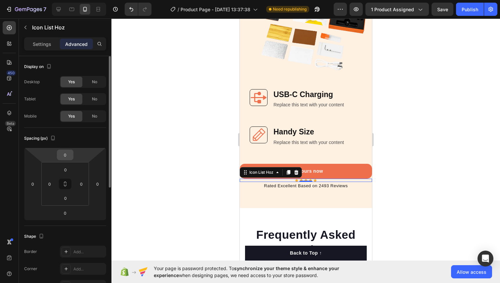
click at [63, 152] on input "0" at bounding box center [64, 155] width 13 height 10
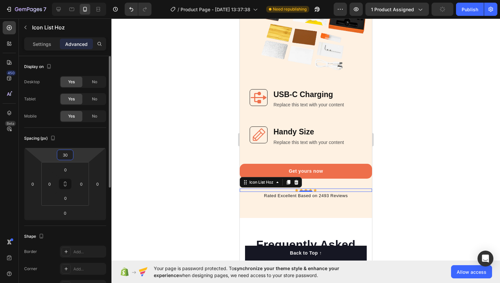
type input "3"
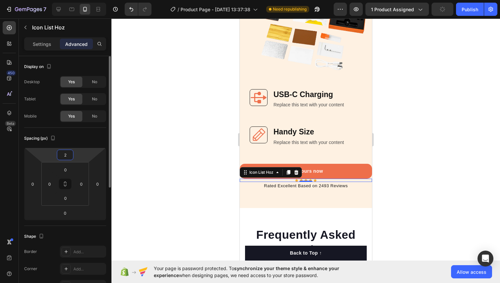
type input "20"
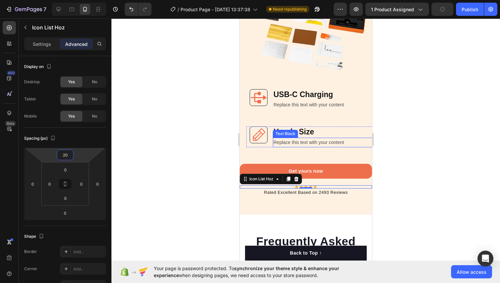
click at [406, 145] on div at bounding box center [305, 151] width 388 height 265
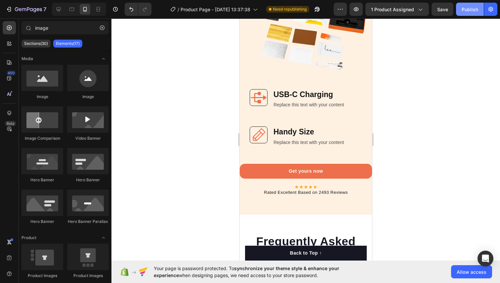
click at [461, 10] on button "Publish" at bounding box center [470, 9] width 28 height 13
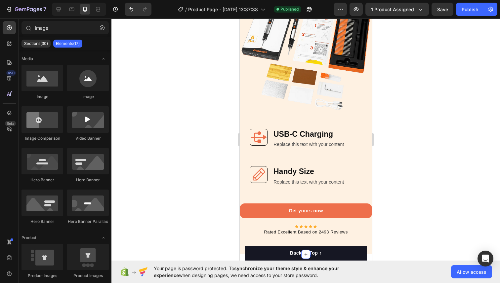
scroll to position [2036, 0]
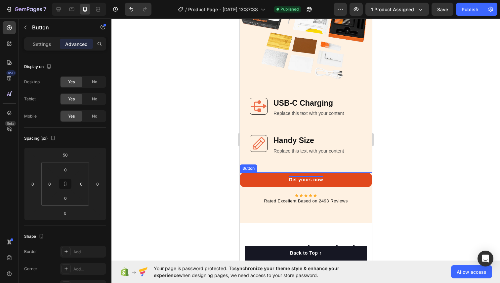
click at [322, 179] on p "Get yours now" at bounding box center [305, 179] width 34 height 7
click at [329, 178] on link "Get yours now" at bounding box center [305, 179] width 132 height 15
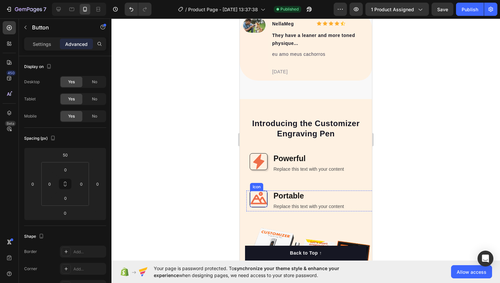
scroll to position [1737, 0]
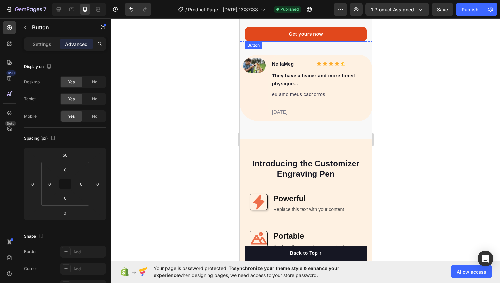
click at [266, 36] on link "Get yours now" at bounding box center [305, 34] width 122 height 15
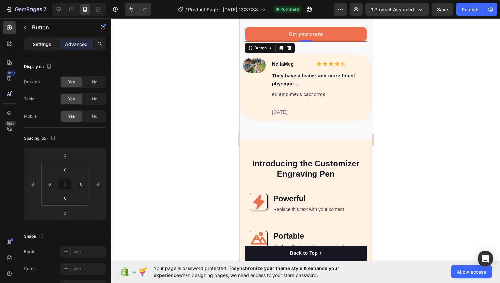
click at [45, 40] on div "Settings" at bounding box center [41, 44] width 33 height 11
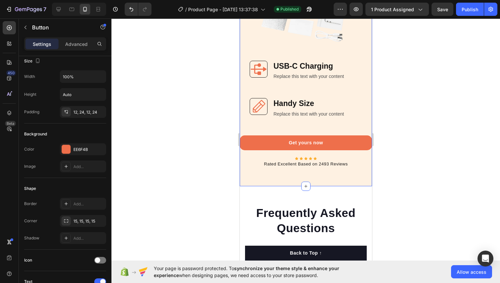
scroll to position [2075, 0]
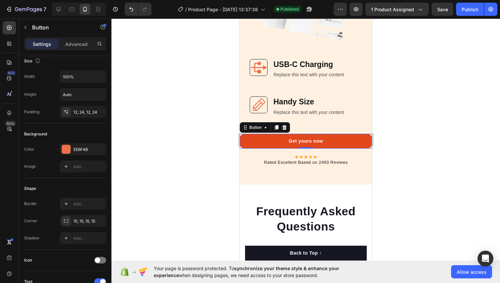
click at [256, 143] on link "Get yours now" at bounding box center [305, 141] width 132 height 15
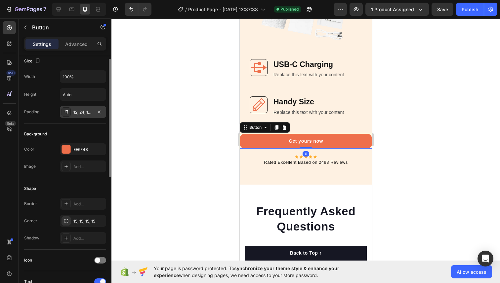
click at [94, 114] on div "12, 24, 12, 24" at bounding box center [83, 112] width 46 height 12
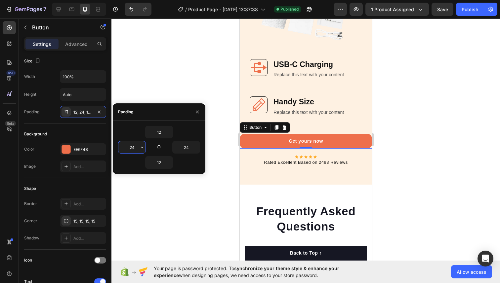
click at [134, 149] on input "24" at bounding box center [131, 147] width 27 height 12
type input "1"
type input "24"
click at [130, 81] on div at bounding box center [305, 151] width 388 height 265
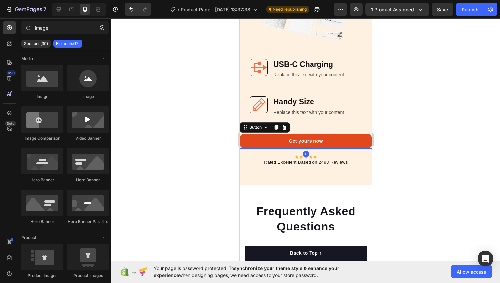
click at [270, 141] on link "Get yours now" at bounding box center [305, 141] width 132 height 15
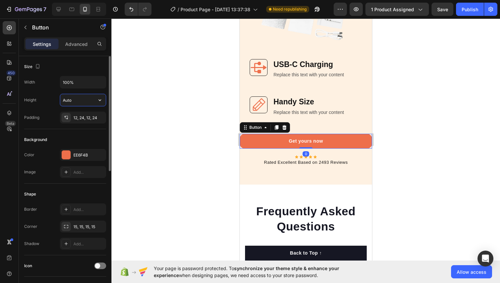
click at [90, 99] on input "Auto" at bounding box center [83, 100] width 46 height 12
click at [100, 100] on icon "button" at bounding box center [99, 100] width 7 height 7
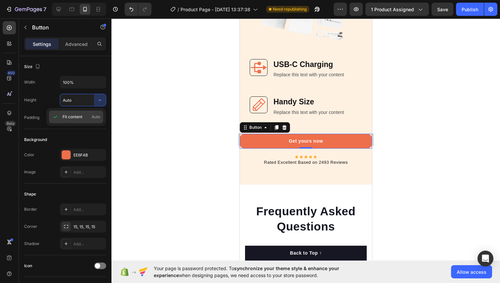
click at [80, 118] on span "Fit content" at bounding box center [72, 117] width 20 height 6
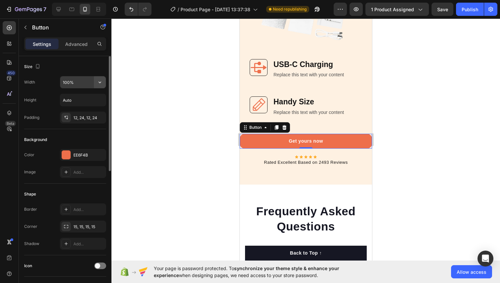
click at [98, 83] on icon "button" at bounding box center [99, 82] width 7 height 7
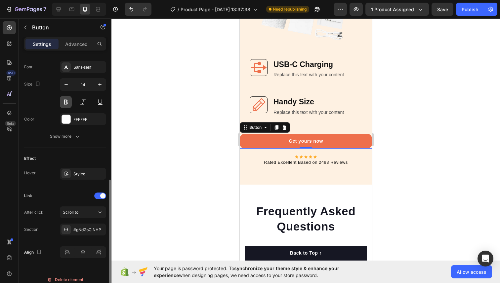
scroll to position [262, 0]
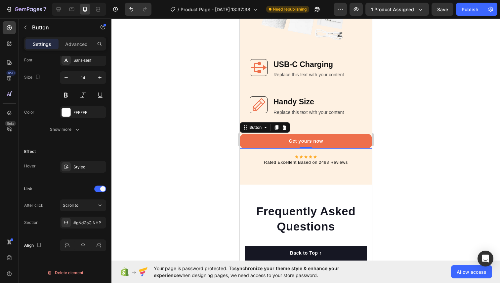
click at [192, 179] on div at bounding box center [305, 151] width 388 height 265
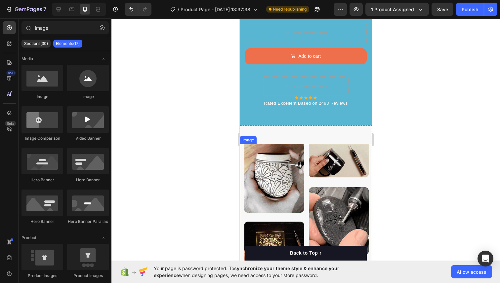
scroll to position [1282, 0]
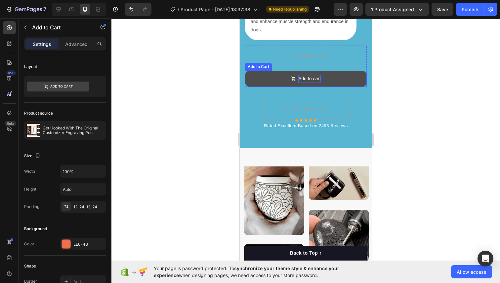
click at [309, 78] on div "Add to cart" at bounding box center [309, 79] width 22 height 8
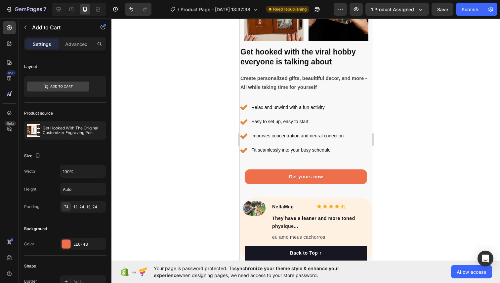
scroll to position [1638, 0]
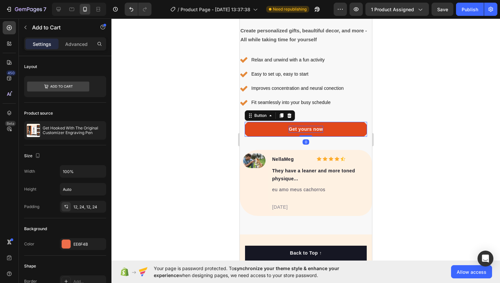
click at [306, 128] on p "Get yours now" at bounding box center [305, 129] width 34 height 7
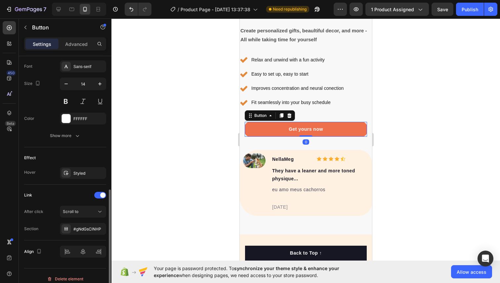
scroll to position [262, 0]
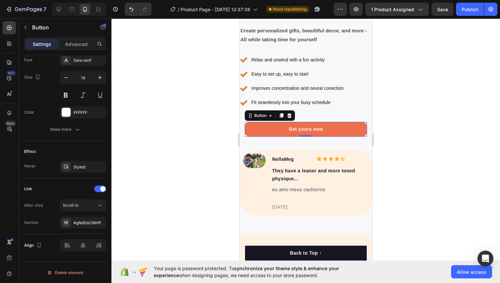
click at [205, 137] on div at bounding box center [305, 151] width 388 height 265
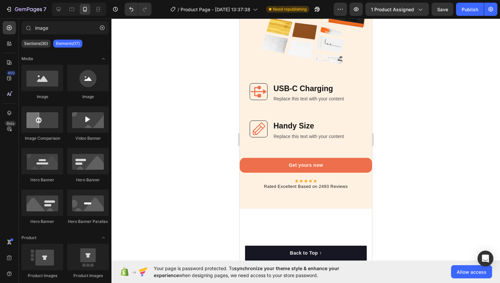
scroll to position [2061, 0]
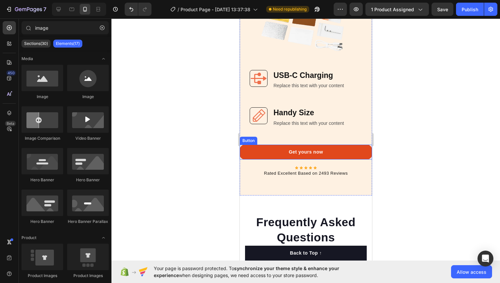
click at [245, 153] on link "Get yours now" at bounding box center [305, 152] width 132 height 15
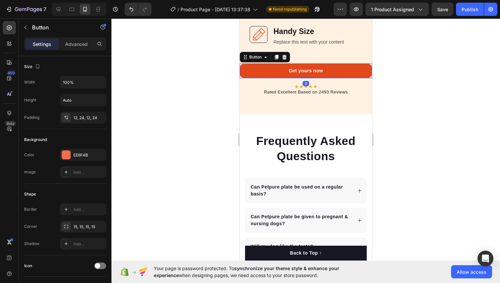
scroll to position [2122, 0]
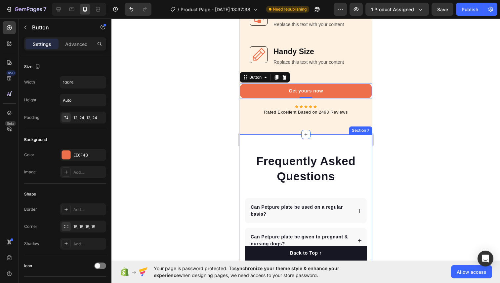
click at [225, 142] on div at bounding box center [305, 151] width 388 height 265
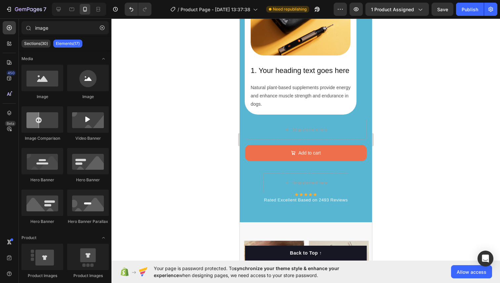
scroll to position [1072, 0]
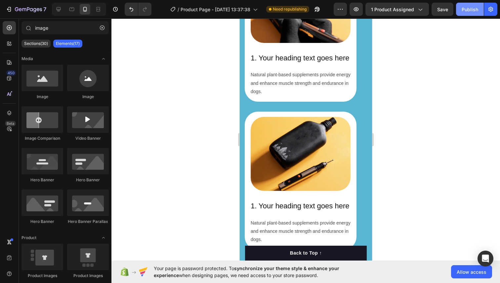
click at [460, 9] on button "Publish" at bounding box center [470, 9] width 28 height 13
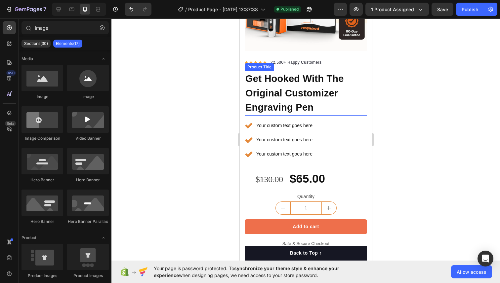
scroll to position [122, 0]
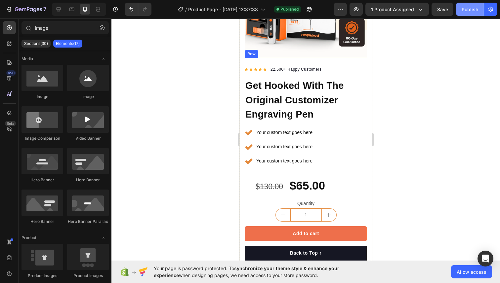
click at [461, 12] on button "Publish" at bounding box center [470, 9] width 28 height 13
click at [351, 8] on button "button" at bounding box center [355, 9] width 13 height 13
